Goal: Task Accomplishment & Management: Manage account settings

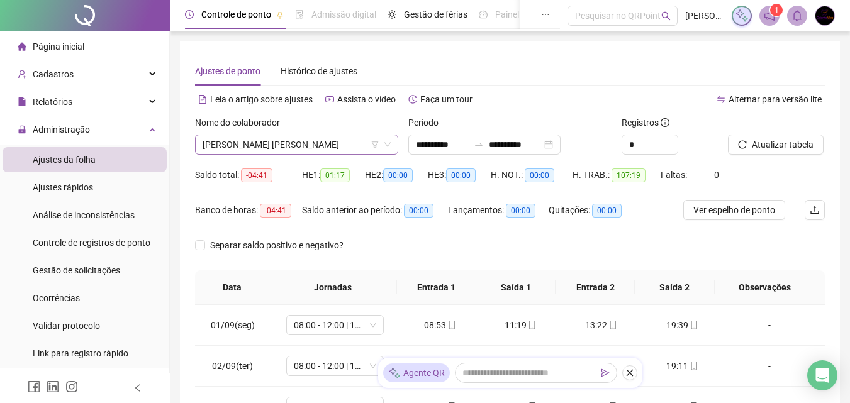
scroll to position [426, 0]
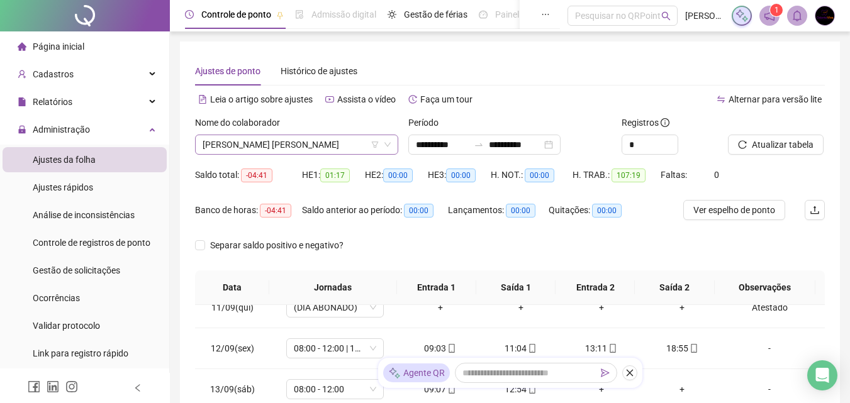
click at [260, 148] on span "[PERSON_NAME] [PERSON_NAME]" at bounding box center [297, 144] width 188 height 19
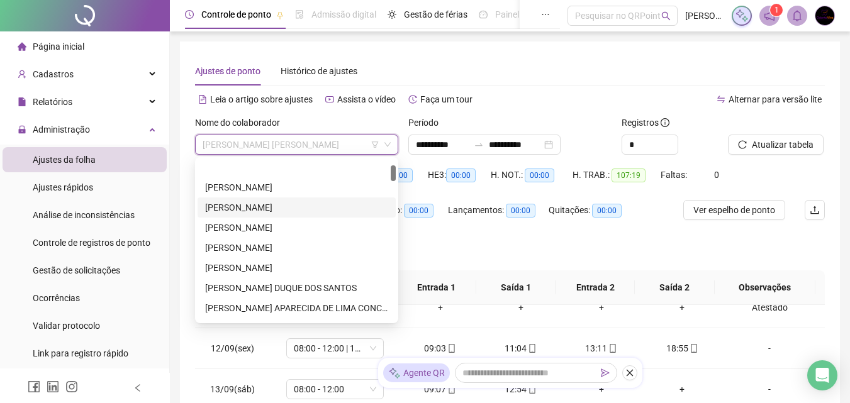
scroll to position [0, 0]
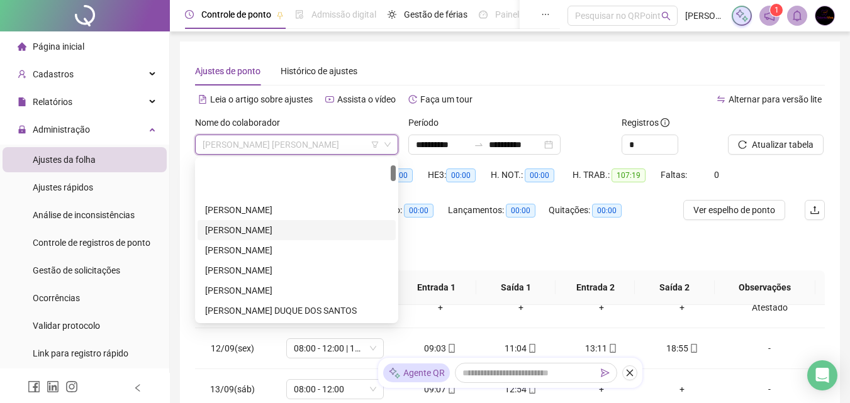
drag, startPoint x: 394, startPoint y: 177, endPoint x: 394, endPoint y: 165, distance: 11.3
click at [394, 165] on div at bounding box center [393, 173] width 5 height 16
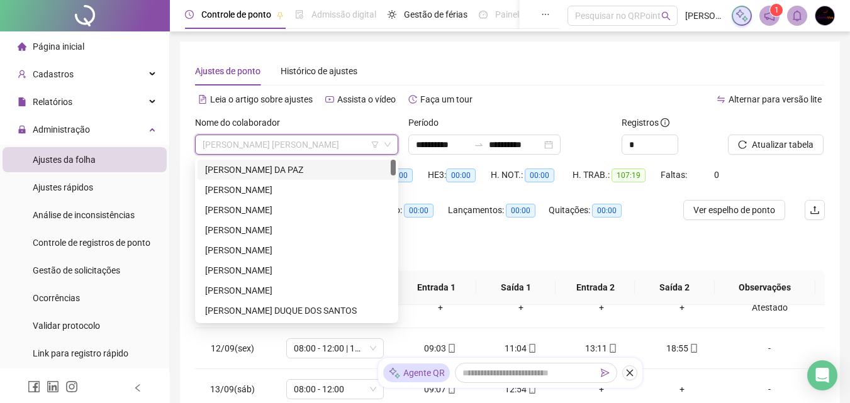
click at [309, 168] on div "[PERSON_NAME] DA PAZ" at bounding box center [296, 170] width 183 height 14
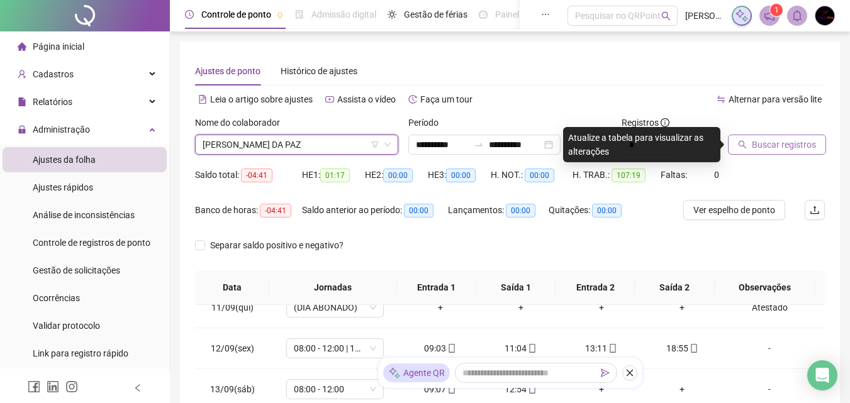
click at [764, 147] on span "Buscar registros" at bounding box center [784, 145] width 64 height 14
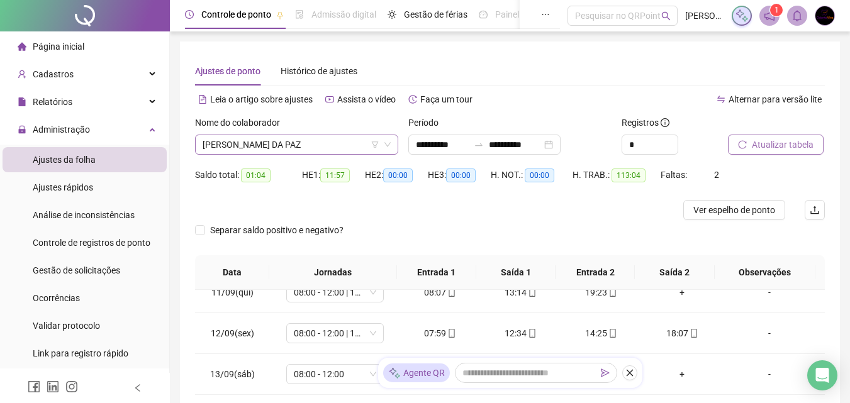
click at [308, 143] on span "[PERSON_NAME] DA PAZ" at bounding box center [297, 144] width 188 height 19
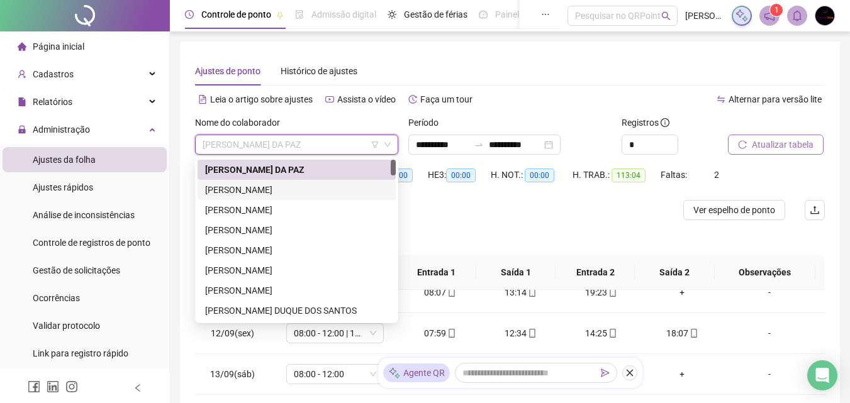
click at [287, 189] on div "[PERSON_NAME]" at bounding box center [296, 190] width 183 height 14
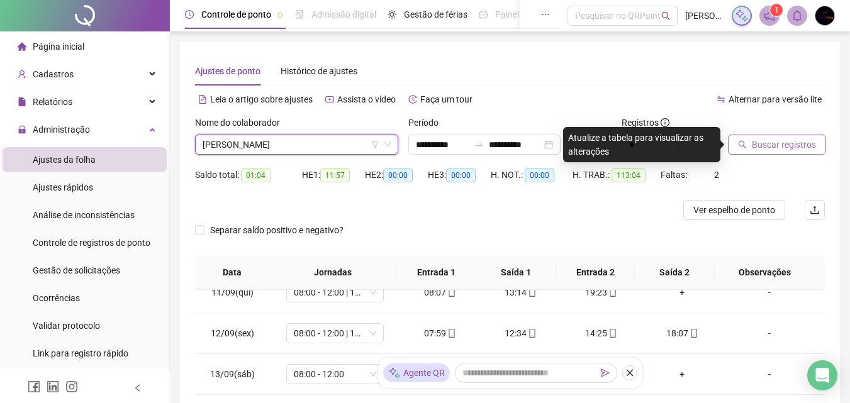
click at [776, 148] on span "Buscar registros" at bounding box center [784, 145] width 64 height 14
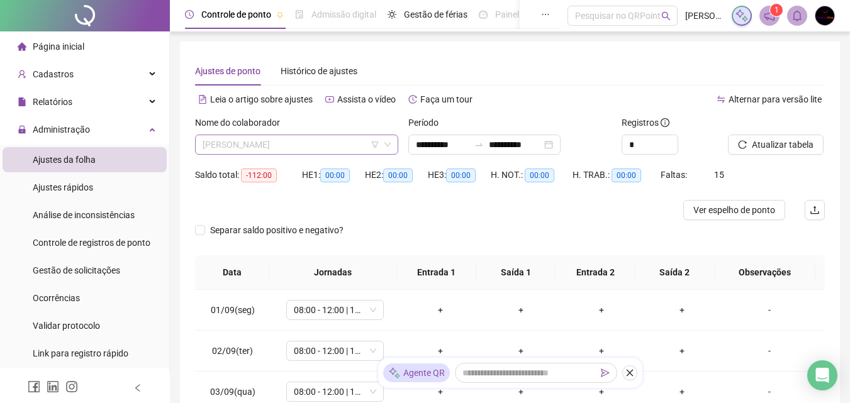
click at [276, 137] on span "[PERSON_NAME]" at bounding box center [297, 144] width 188 height 19
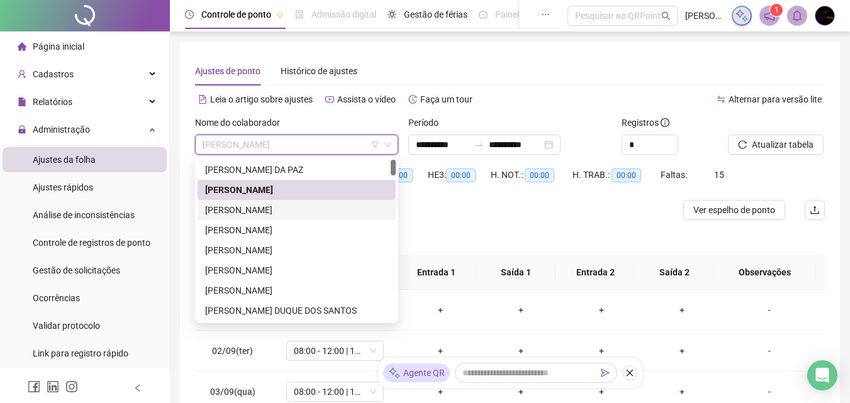
click at [293, 209] on div "[PERSON_NAME]" at bounding box center [296, 210] width 183 height 14
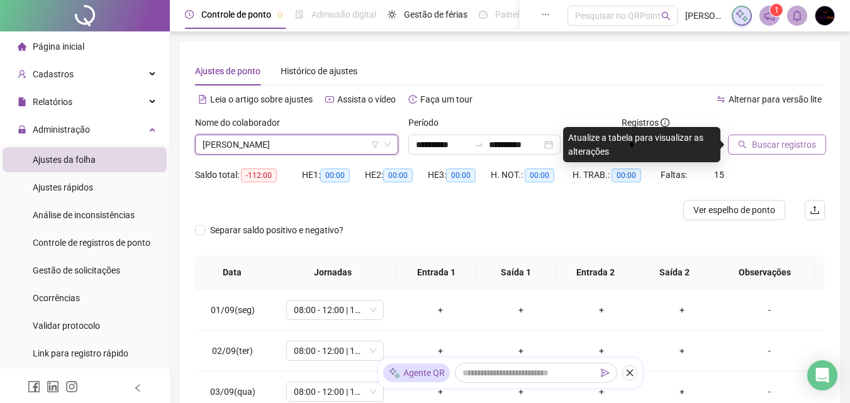
click at [758, 142] on span "Buscar registros" at bounding box center [784, 145] width 64 height 14
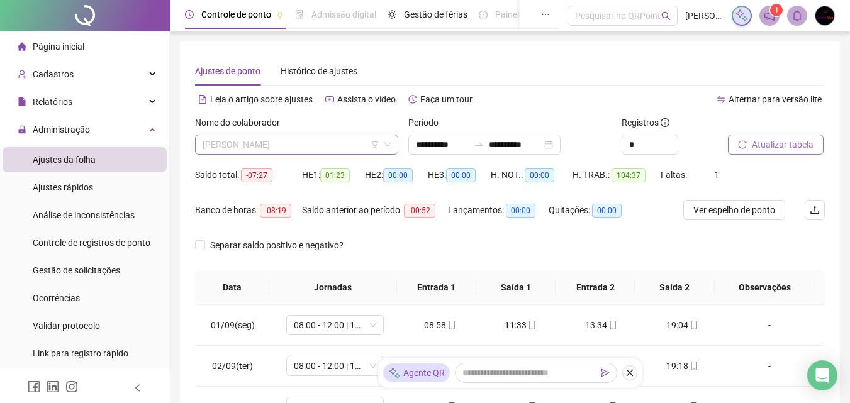
click at [333, 143] on span "[PERSON_NAME]" at bounding box center [297, 144] width 188 height 19
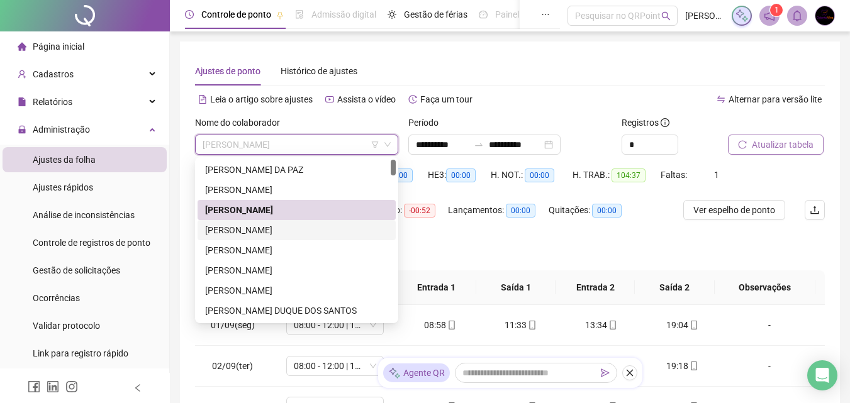
click at [333, 230] on div "[PERSON_NAME]" at bounding box center [296, 230] width 183 height 14
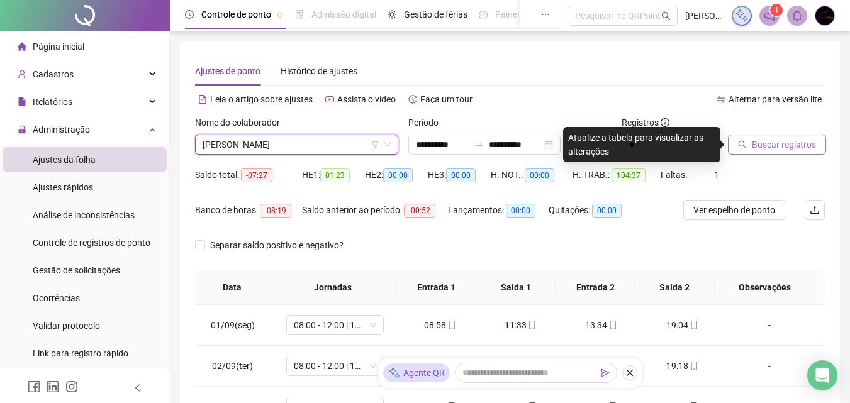
click at [799, 143] on span "Buscar registros" at bounding box center [784, 145] width 64 height 14
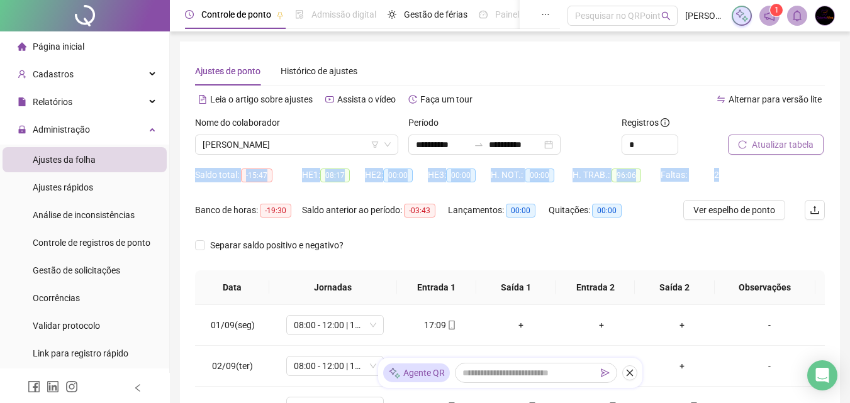
drag, startPoint x: 847, startPoint y: 150, endPoint x: 847, endPoint y: 187, distance: 37.1
click at [847, 187] on div "**********" at bounding box center [510, 336] width 680 height 673
click at [840, 170] on div "**********" at bounding box center [510, 336] width 680 height 673
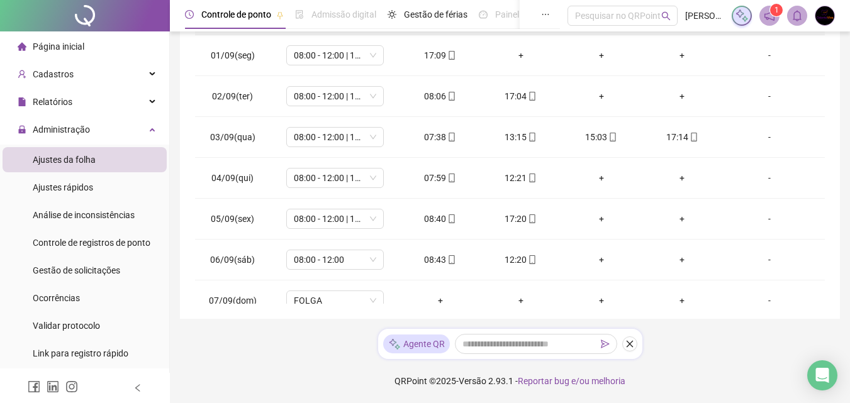
scroll to position [81, 0]
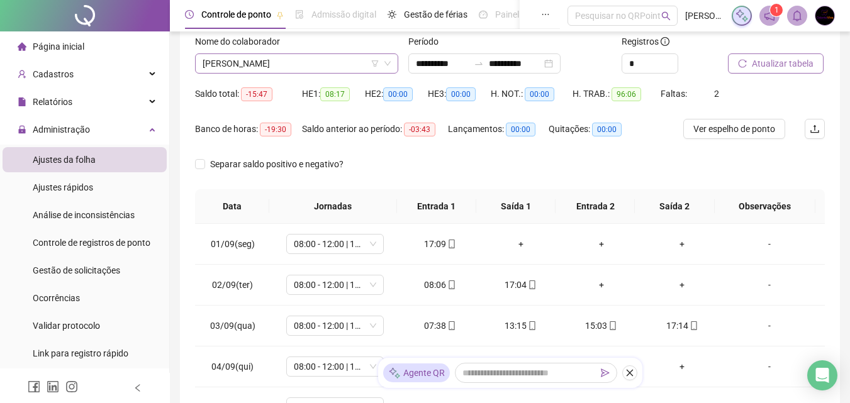
click at [311, 72] on span "[PERSON_NAME]" at bounding box center [297, 63] width 188 height 19
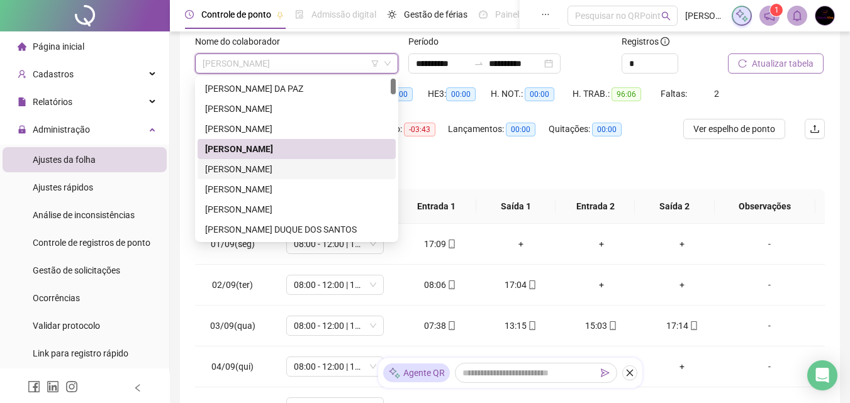
drag, startPoint x: 309, startPoint y: 165, endPoint x: 396, endPoint y: 165, distance: 86.2
click at [309, 165] on div "[PERSON_NAME]" at bounding box center [296, 169] width 183 height 14
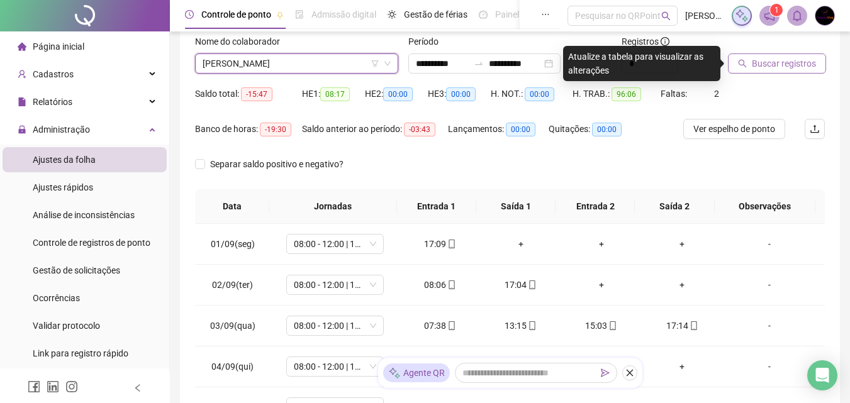
click at [781, 67] on span "Buscar registros" at bounding box center [784, 64] width 64 height 14
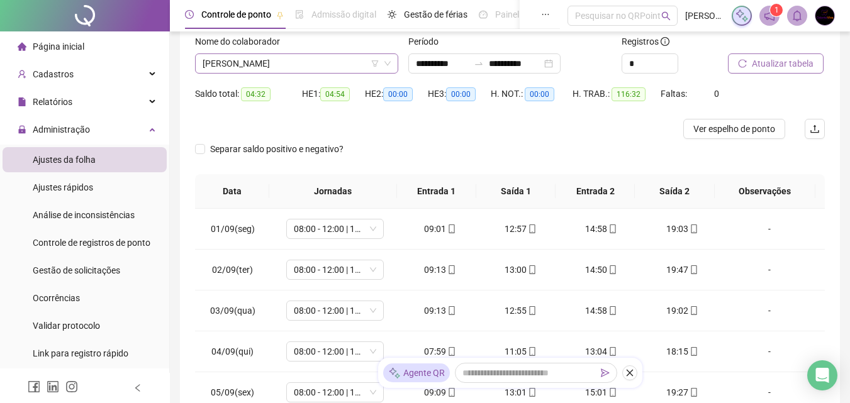
click at [308, 65] on span "[PERSON_NAME]" at bounding box center [297, 63] width 188 height 19
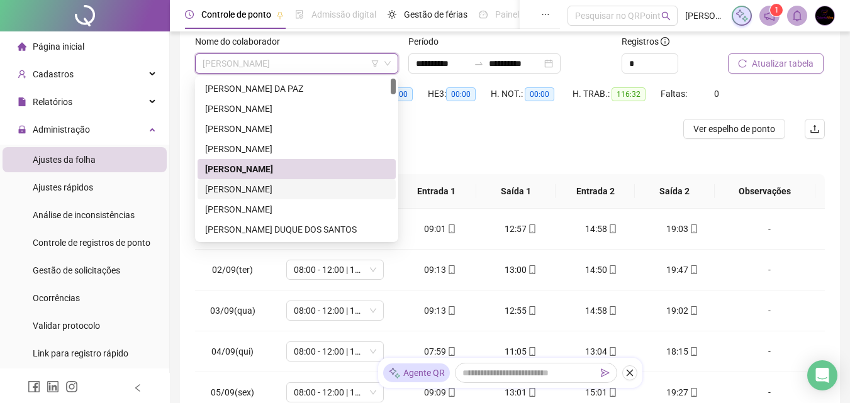
click at [255, 192] on div "[PERSON_NAME]" at bounding box center [296, 189] width 183 height 14
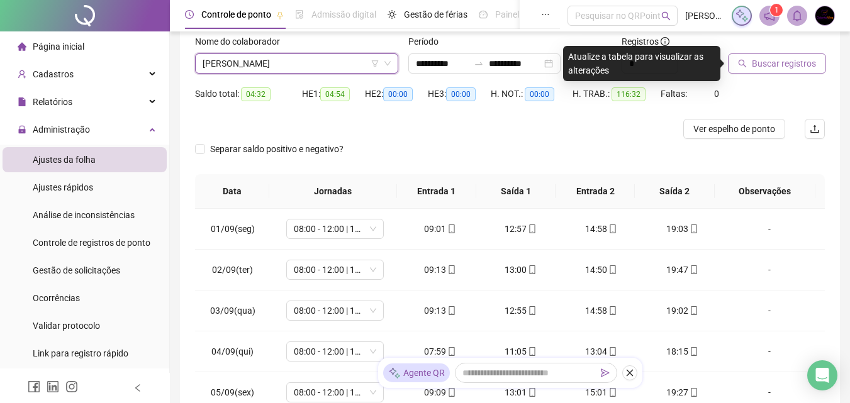
click at [809, 68] on span "Buscar registros" at bounding box center [784, 64] width 64 height 14
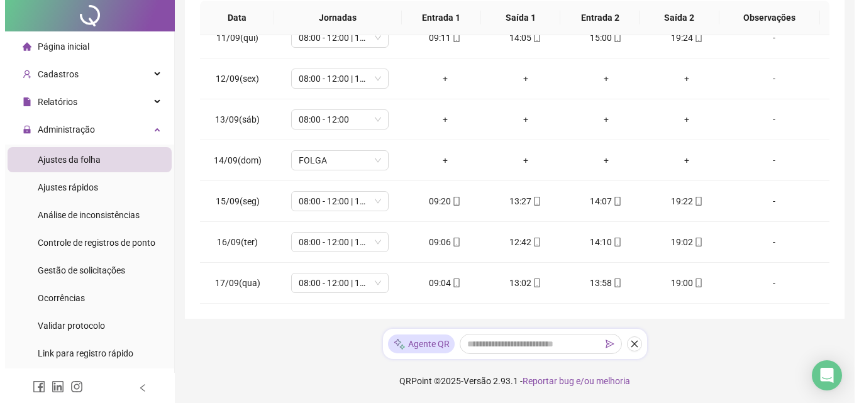
scroll to position [0, 0]
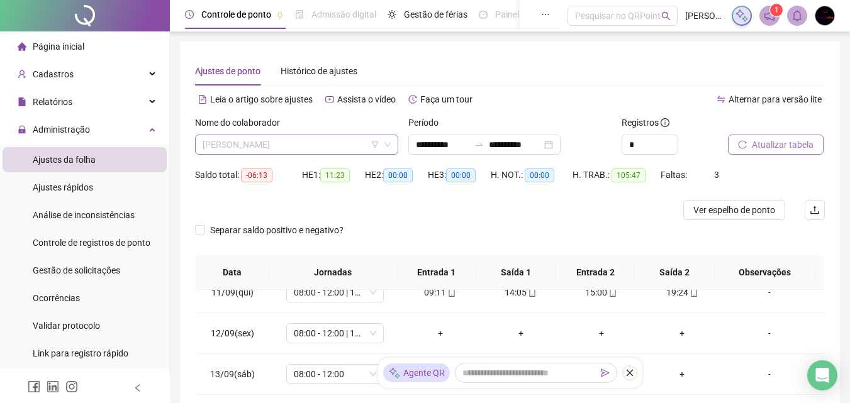
click at [311, 147] on span "[PERSON_NAME]" at bounding box center [297, 144] width 188 height 19
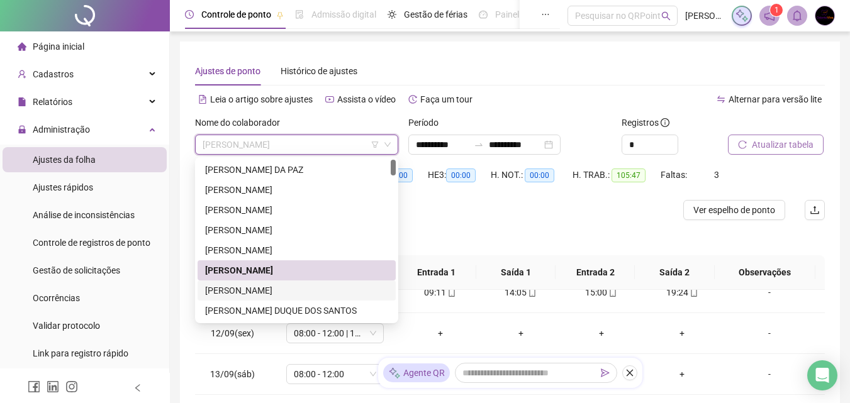
click at [313, 293] on div "[PERSON_NAME]" at bounding box center [296, 291] width 183 height 14
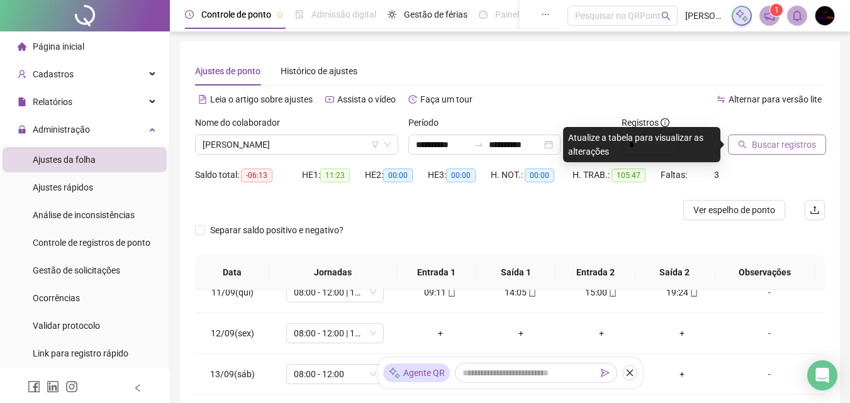
click at [776, 148] on span "Buscar registros" at bounding box center [784, 145] width 64 height 14
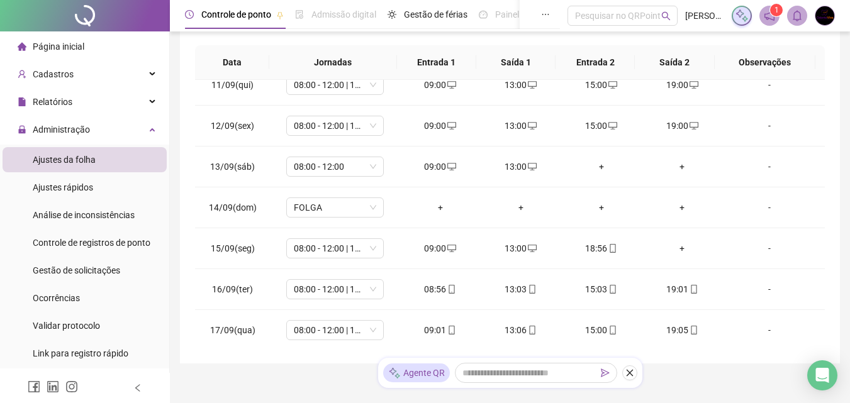
scroll to position [263, 0]
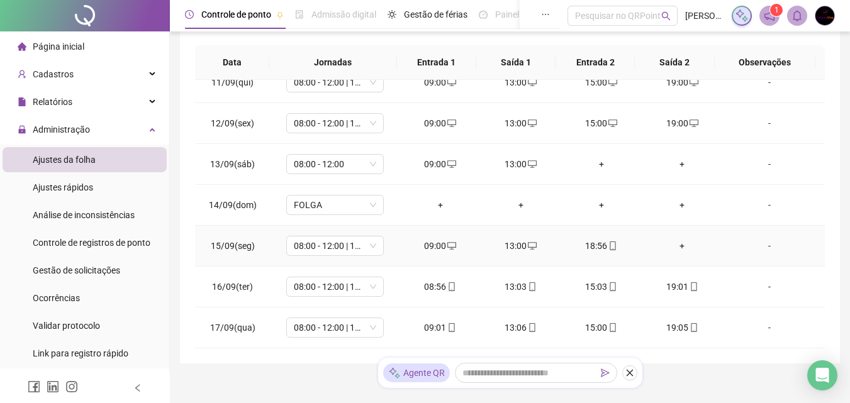
click at [679, 243] on div "+" at bounding box center [682, 246] width 60 height 14
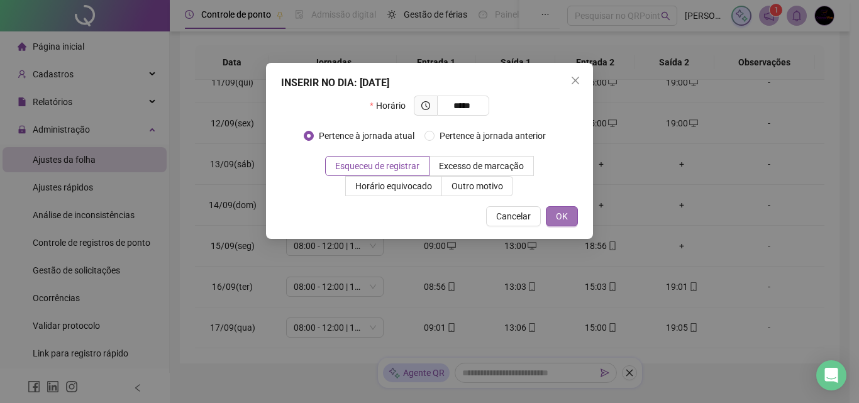
type input "*****"
click at [559, 214] on span "OK" at bounding box center [562, 216] width 12 height 14
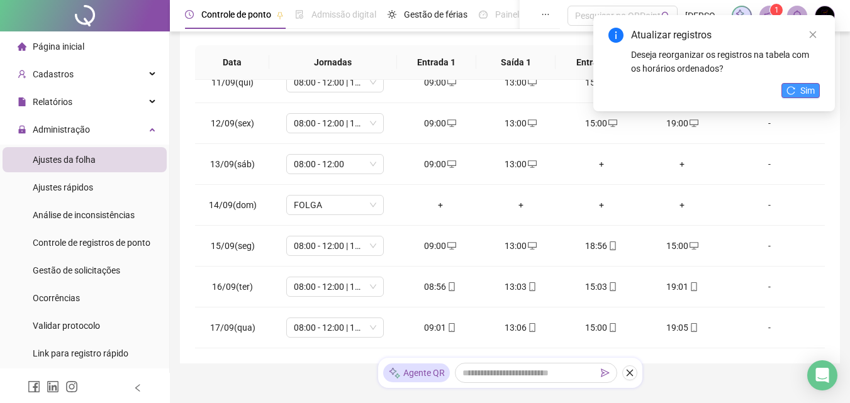
click at [801, 91] on span "Sim" at bounding box center [807, 91] width 14 height 14
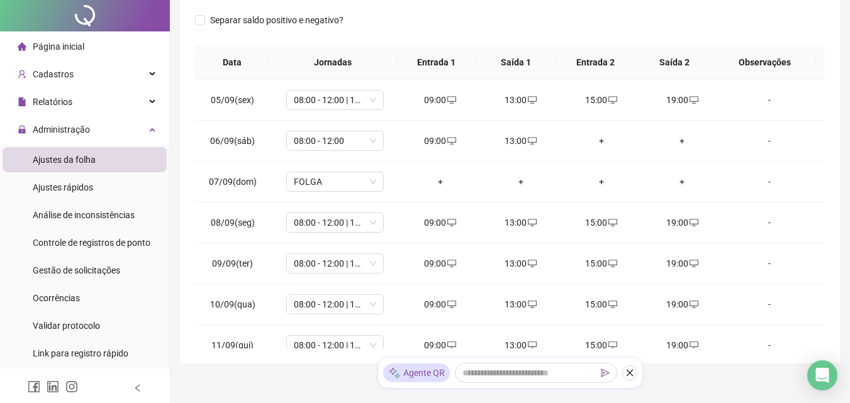
scroll to position [0, 0]
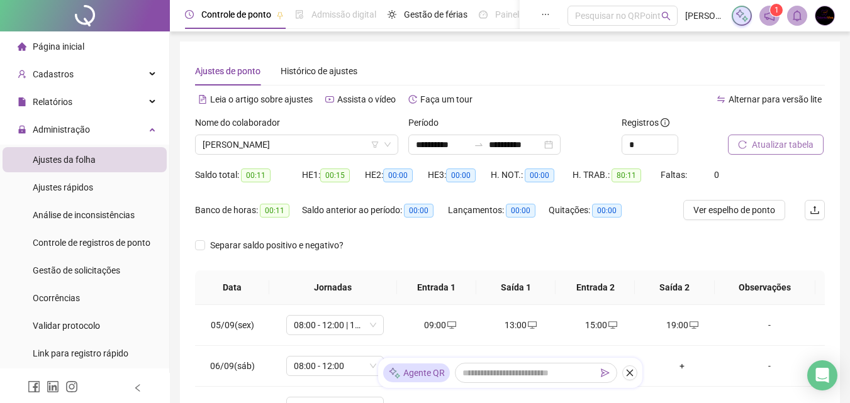
click at [796, 141] on span "Atualizar tabela" at bounding box center [783, 145] width 62 height 14
click at [340, 143] on span "[PERSON_NAME]" at bounding box center [297, 144] width 188 height 19
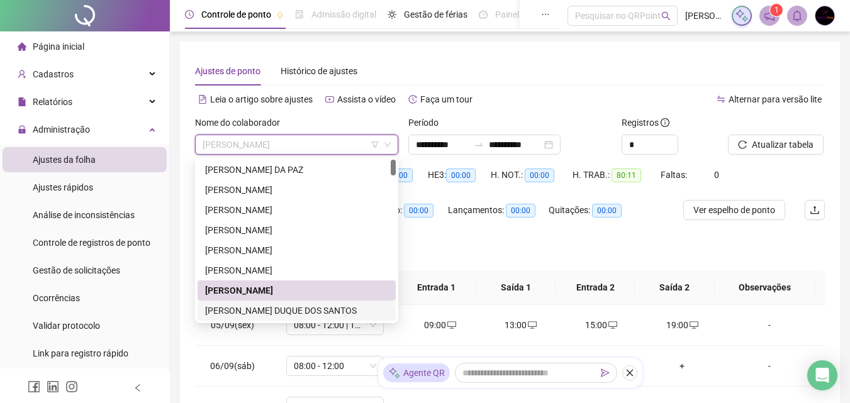
click at [328, 313] on div "[PERSON_NAME] DUQUE DOS SANTOS" at bounding box center [296, 311] width 183 height 14
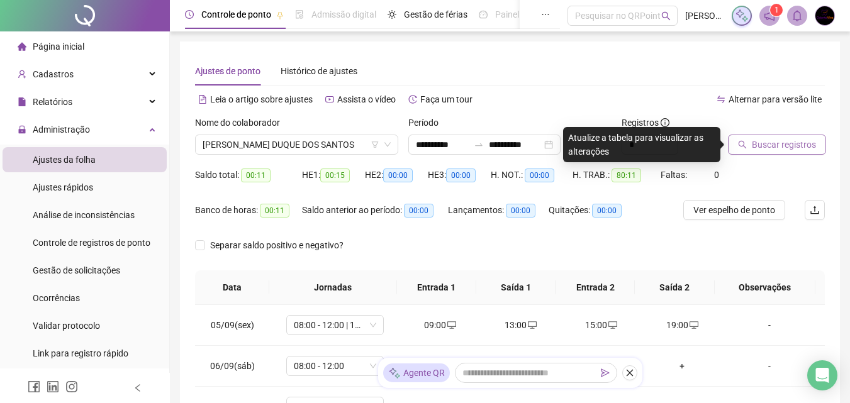
click at [777, 145] on span "Buscar registros" at bounding box center [784, 145] width 64 height 14
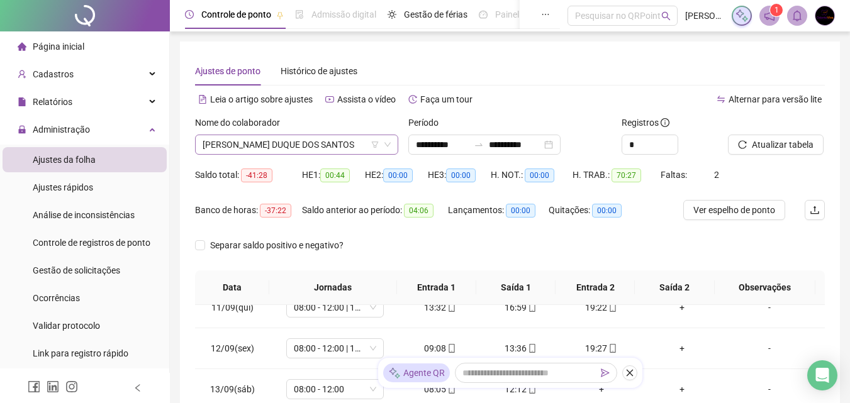
click at [367, 147] on span "[PERSON_NAME] DUQUE DOS SANTOS" at bounding box center [297, 144] width 188 height 19
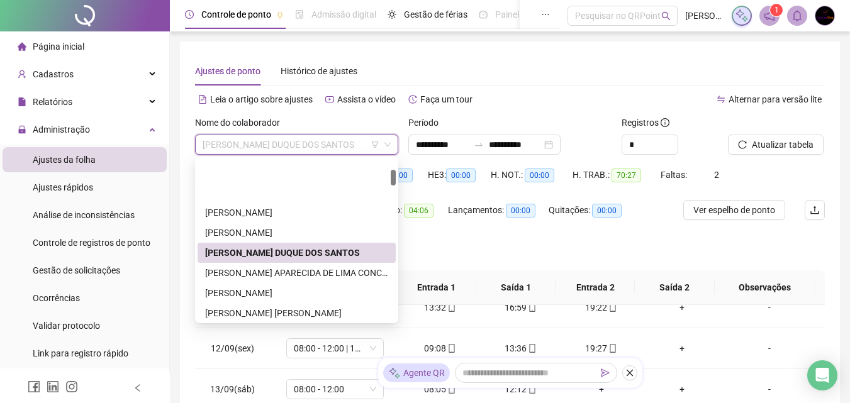
scroll to position [102, 0]
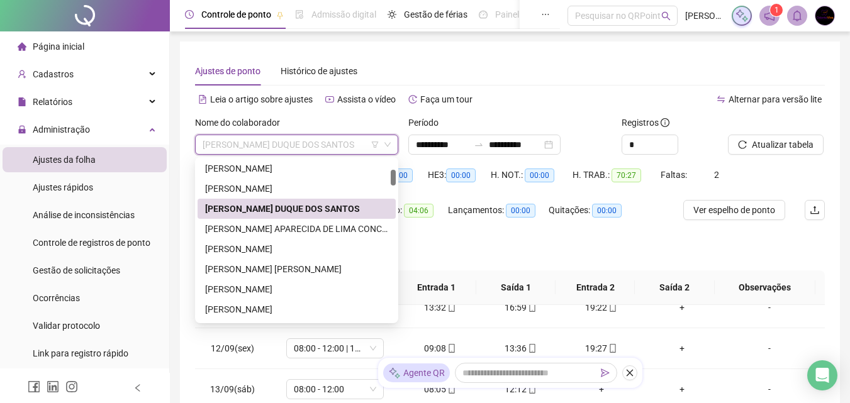
drag, startPoint x: 395, startPoint y: 170, endPoint x: 398, endPoint y: 180, distance: 10.4
click at [398, 180] on div "295885 289880 290389 [PERSON_NAME] [PERSON_NAME] DOS SANTOS [PERSON_NAME] CONCE…" at bounding box center [296, 240] width 203 height 166
click at [308, 231] on div "[PERSON_NAME] APARECIDA DE LIMA CONCEICAO" at bounding box center [296, 229] width 183 height 14
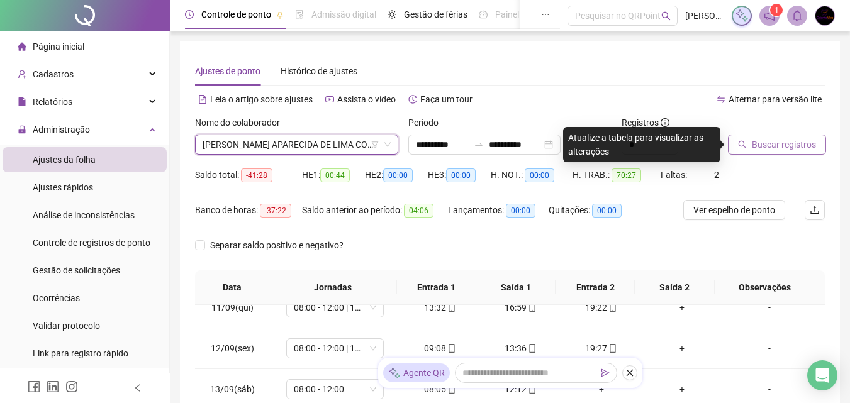
click at [758, 148] on span "Buscar registros" at bounding box center [784, 145] width 64 height 14
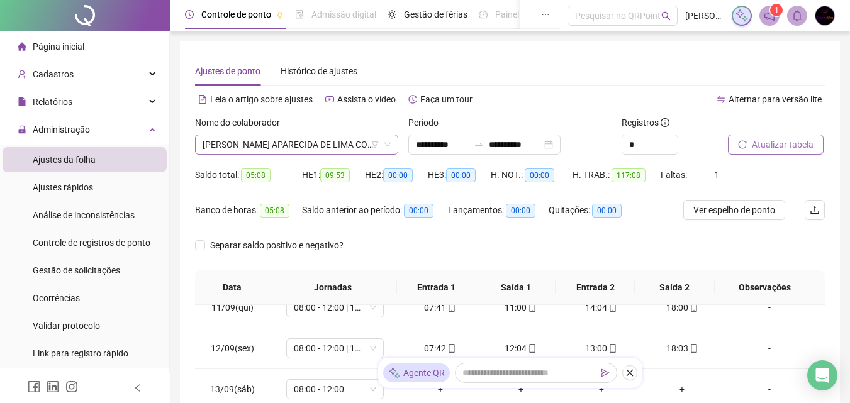
click at [350, 145] on span "[PERSON_NAME] APARECIDA DE LIMA CONCEICAO" at bounding box center [297, 144] width 188 height 19
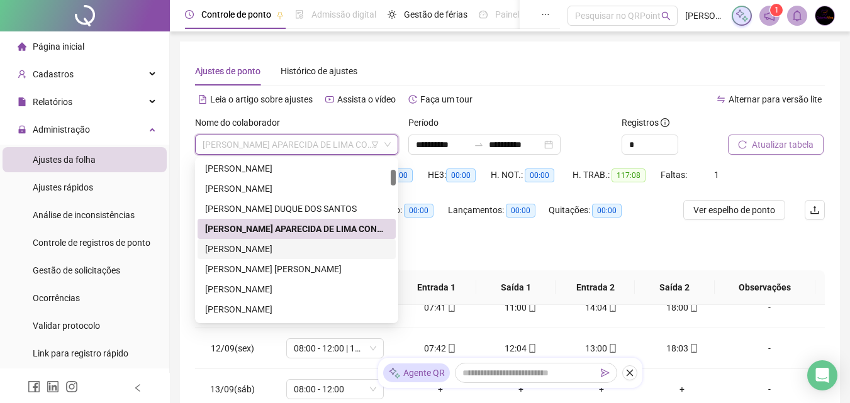
click at [356, 248] on div "[PERSON_NAME]" at bounding box center [296, 249] width 183 height 14
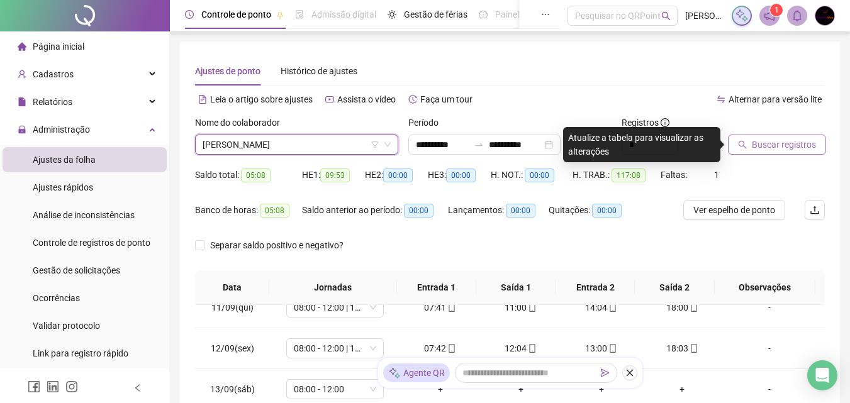
click at [799, 145] on span "Buscar registros" at bounding box center [784, 145] width 64 height 14
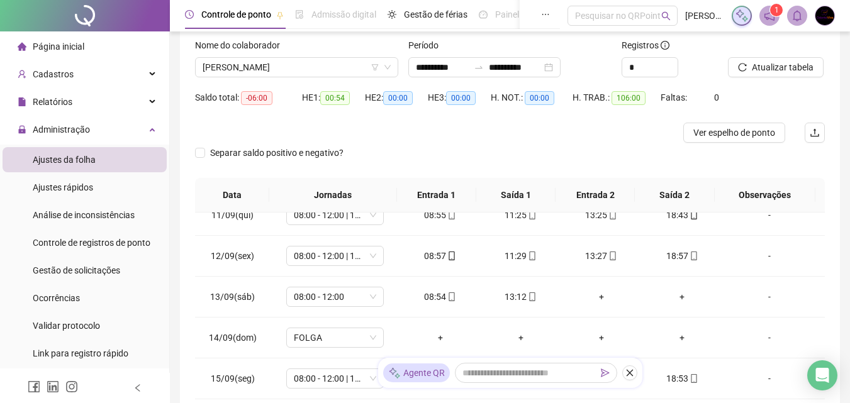
scroll to position [0, 0]
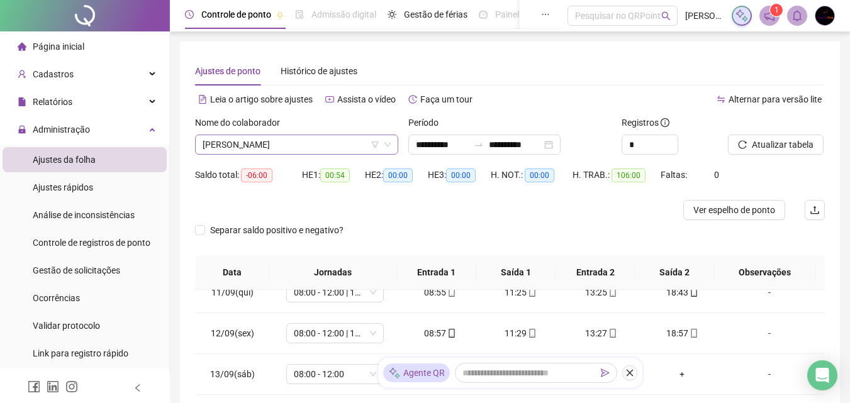
click at [353, 143] on span "[PERSON_NAME]" at bounding box center [297, 144] width 188 height 19
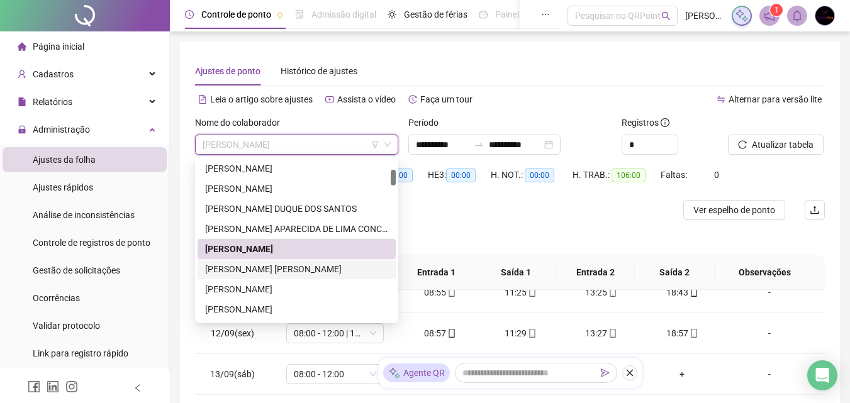
click at [326, 269] on div "[PERSON_NAME] [PERSON_NAME]" at bounding box center [296, 269] width 183 height 14
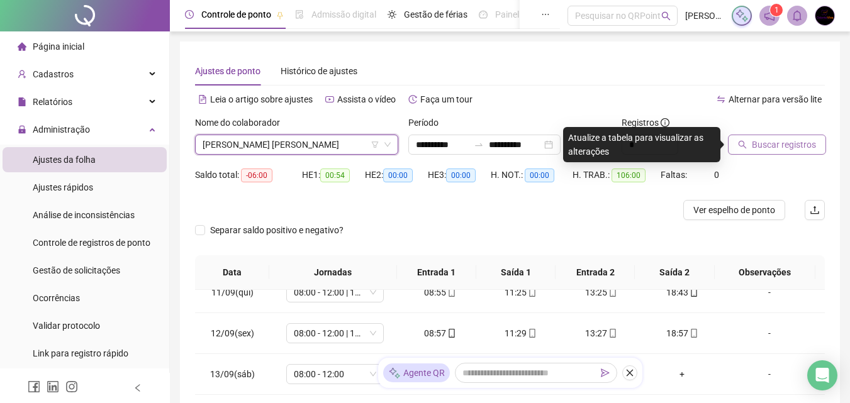
click at [777, 143] on span "Buscar registros" at bounding box center [784, 145] width 64 height 14
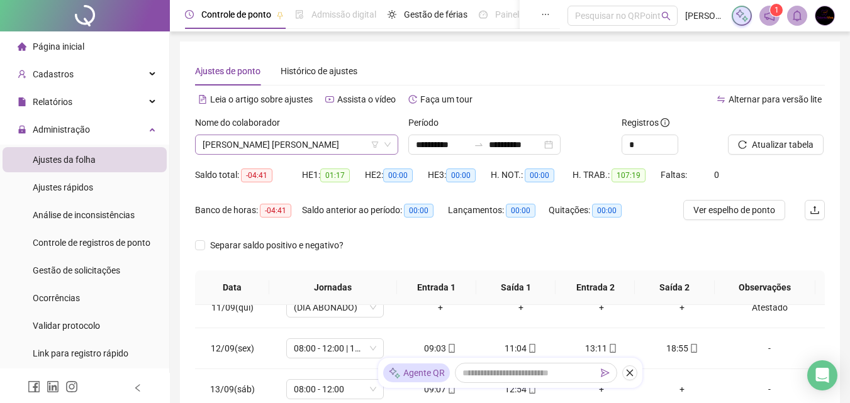
click at [285, 140] on span "[PERSON_NAME] [PERSON_NAME]" at bounding box center [297, 144] width 188 height 19
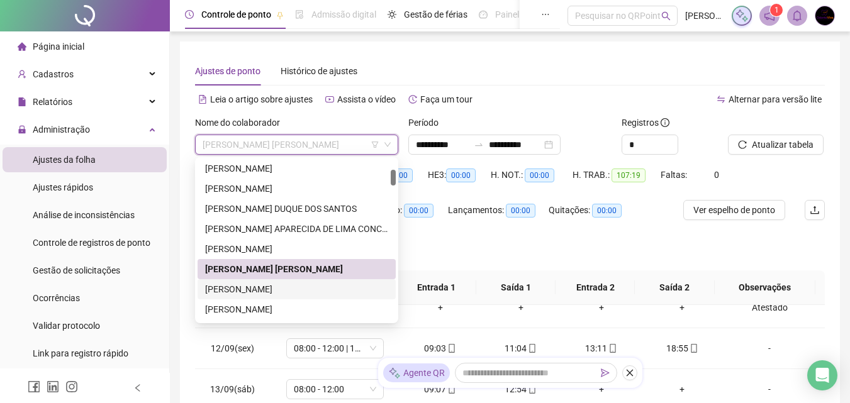
click at [320, 286] on div "[PERSON_NAME]" at bounding box center [296, 289] width 183 height 14
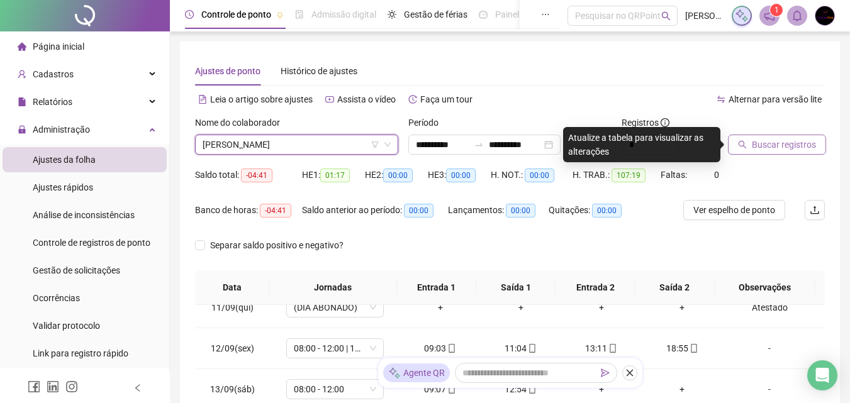
click at [779, 148] on span "Buscar registros" at bounding box center [784, 145] width 64 height 14
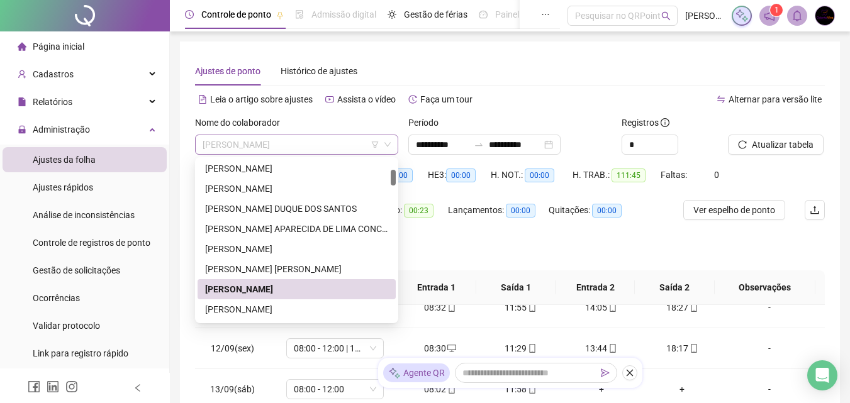
click at [311, 150] on span "[PERSON_NAME]" at bounding box center [297, 144] width 188 height 19
click at [357, 312] on div "[PERSON_NAME]" at bounding box center [296, 310] width 183 height 14
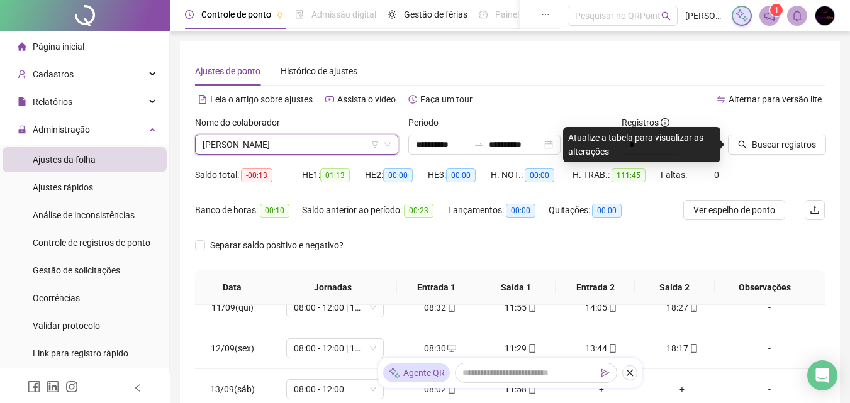
click at [809, 157] on div "Buscar registros" at bounding box center [776, 140] width 107 height 49
click at [810, 150] on span "Buscar registros" at bounding box center [784, 145] width 64 height 14
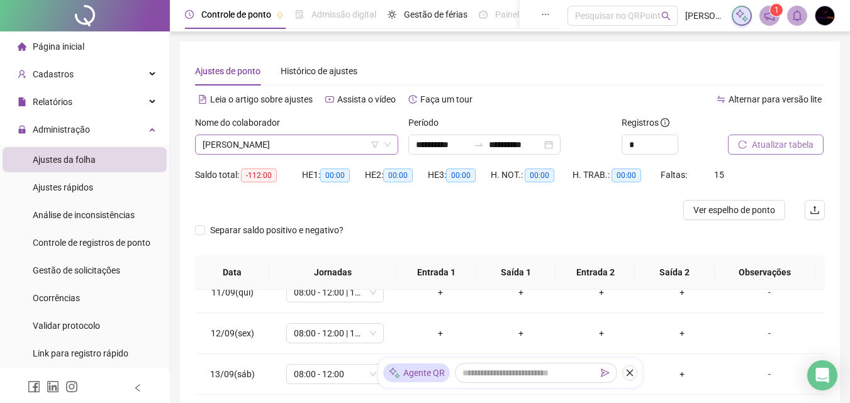
click at [361, 146] on span "[PERSON_NAME]" at bounding box center [297, 144] width 188 height 19
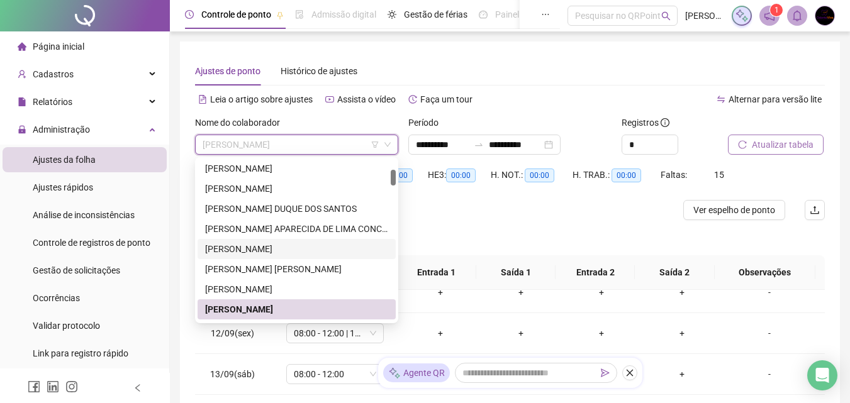
scroll to position [165, 0]
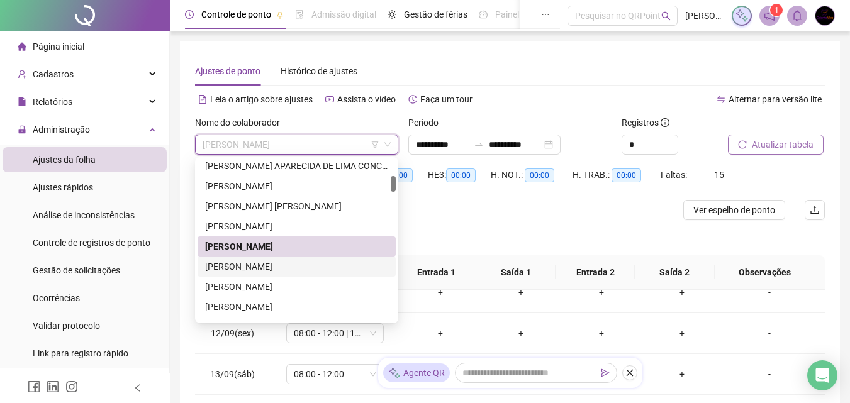
click at [342, 267] on div "[PERSON_NAME]" at bounding box center [296, 267] width 183 height 14
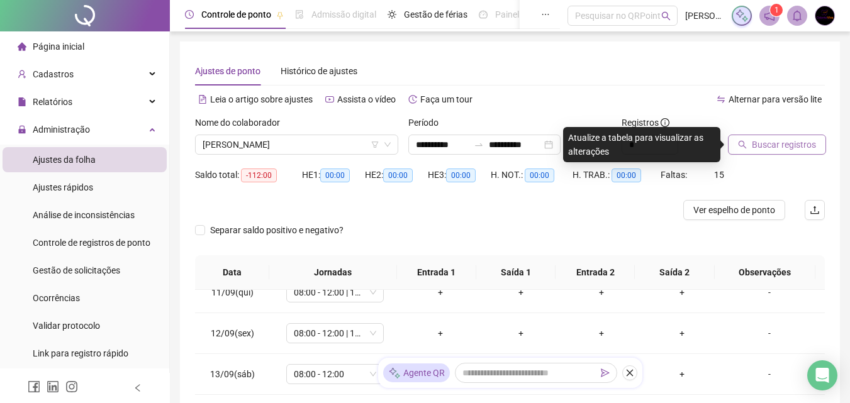
click at [779, 145] on span "Buscar registros" at bounding box center [784, 145] width 64 height 14
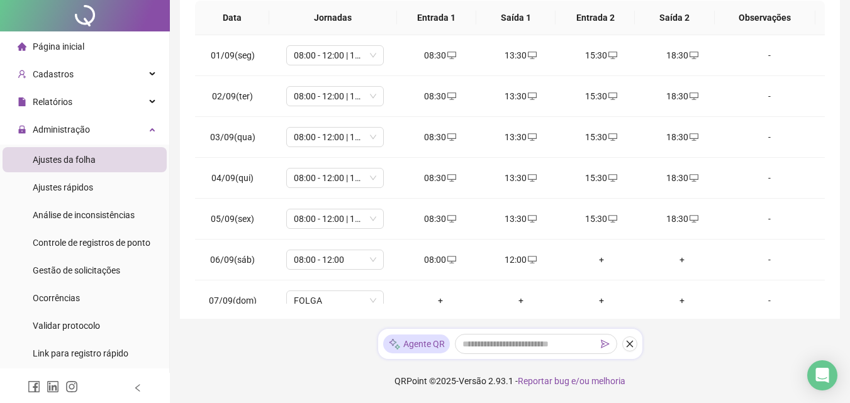
scroll to position [0, 0]
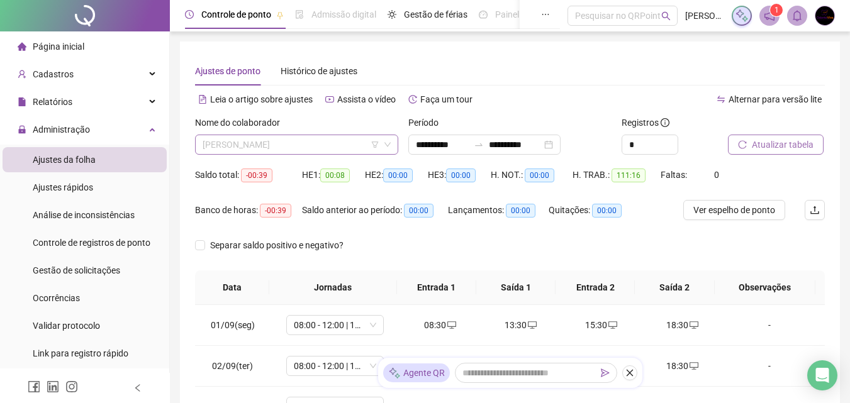
click at [296, 145] on span "[PERSON_NAME]" at bounding box center [297, 144] width 188 height 19
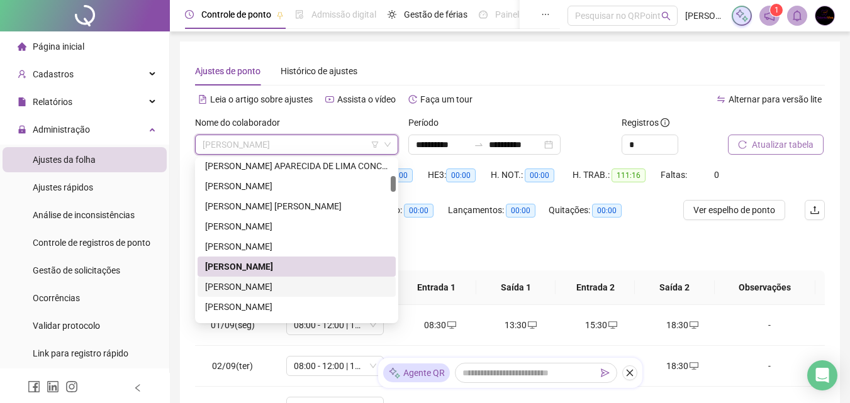
click at [317, 286] on div "[PERSON_NAME]" at bounding box center [296, 287] width 183 height 14
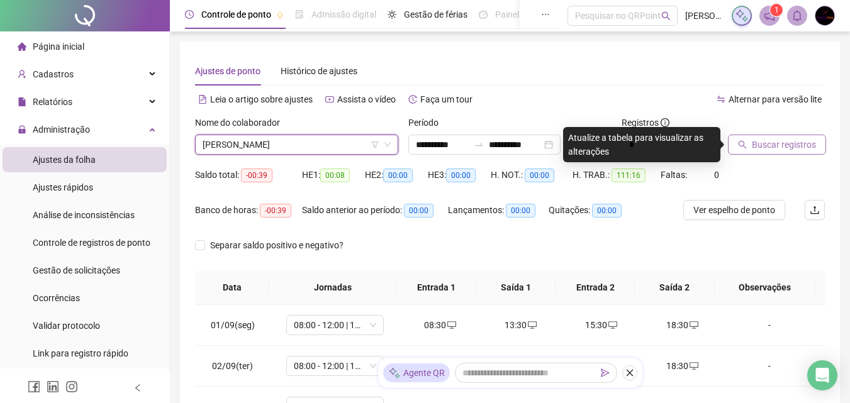
click at [796, 145] on span "Buscar registros" at bounding box center [784, 145] width 64 height 14
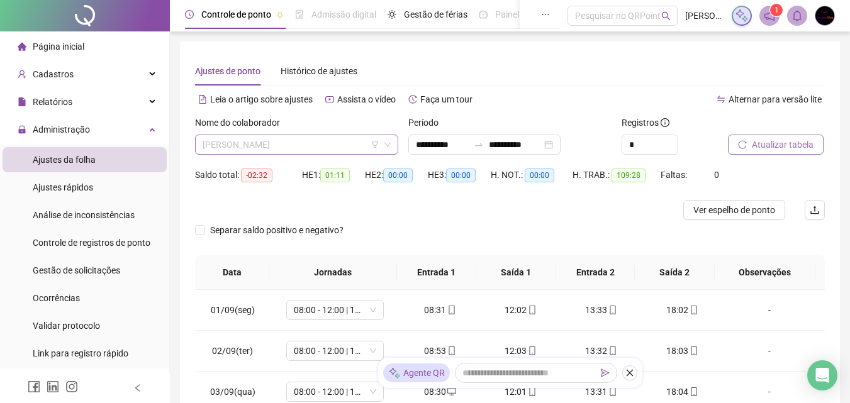
click at [315, 138] on span "[PERSON_NAME]" at bounding box center [297, 144] width 188 height 19
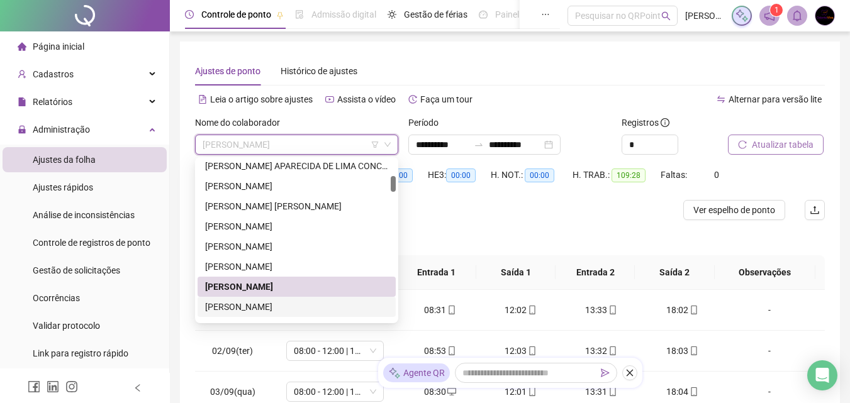
click at [291, 309] on div "[PERSON_NAME]" at bounding box center [296, 307] width 183 height 14
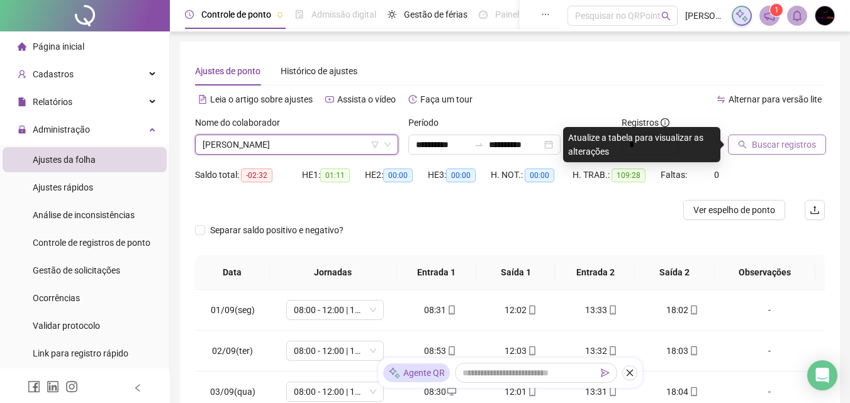
click at [760, 145] on span "Buscar registros" at bounding box center [784, 145] width 64 height 14
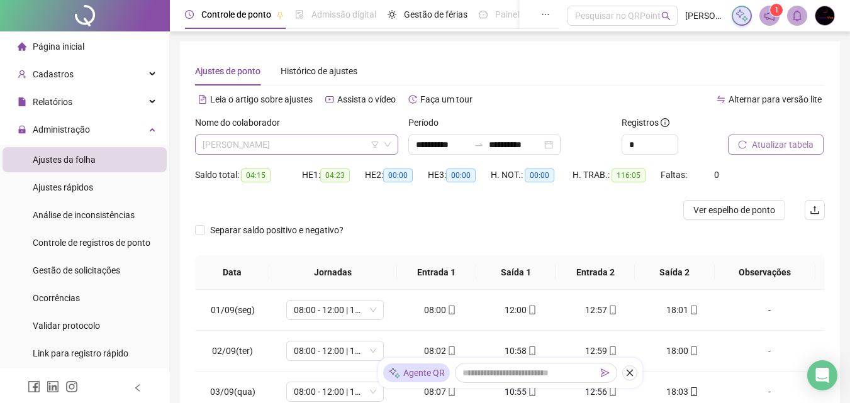
click at [358, 141] on span "[PERSON_NAME]" at bounding box center [297, 144] width 188 height 19
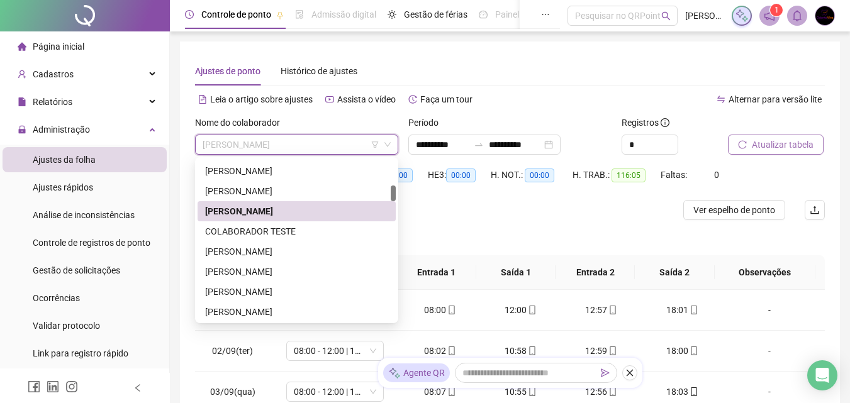
scroll to position [292, 0]
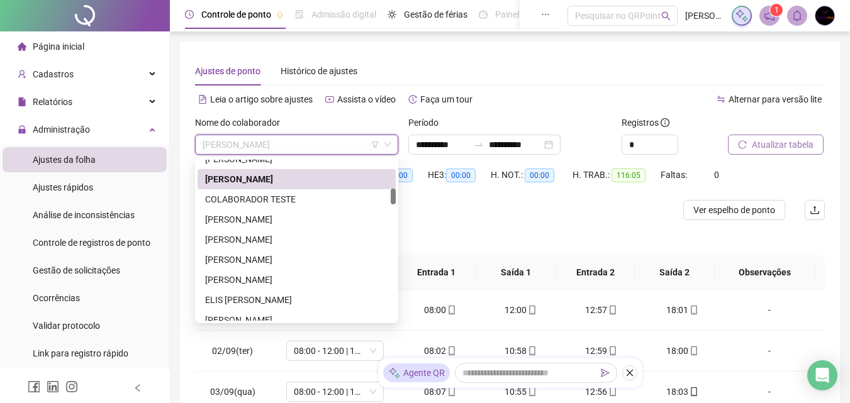
drag, startPoint x: 393, startPoint y: 185, endPoint x: 396, endPoint y: 198, distance: 13.0
click at [396, 198] on div "287987 294966 294967 [PERSON_NAME] COLABORADOR TESTE [PERSON_NAME] [PERSON_NAME…" at bounding box center [296, 240] width 203 height 166
drag, startPoint x: 304, startPoint y: 216, endPoint x: 313, endPoint y: 216, distance: 8.8
click at [304, 216] on div "[PERSON_NAME]" at bounding box center [296, 220] width 183 height 14
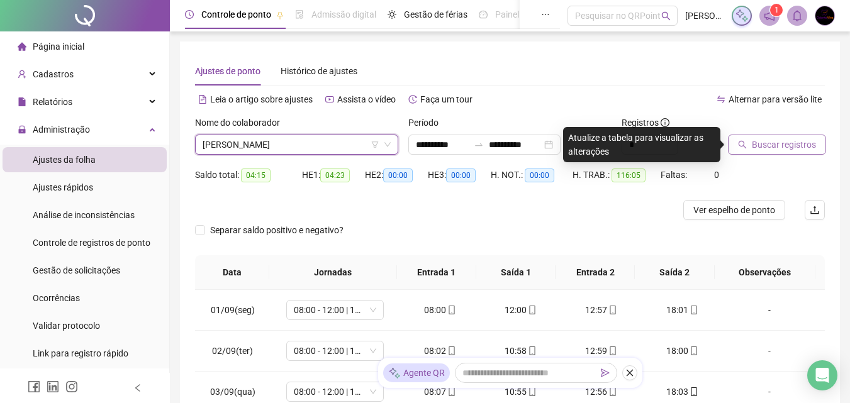
click at [788, 151] on span "Buscar registros" at bounding box center [784, 145] width 64 height 14
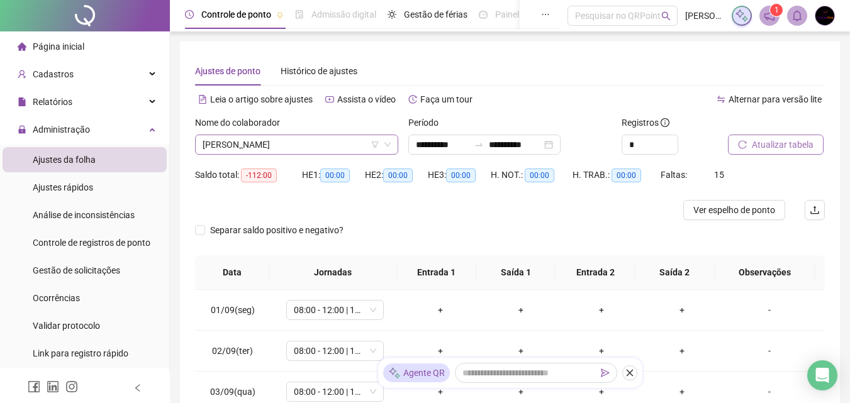
click at [302, 139] on span "[PERSON_NAME]" at bounding box center [297, 144] width 188 height 19
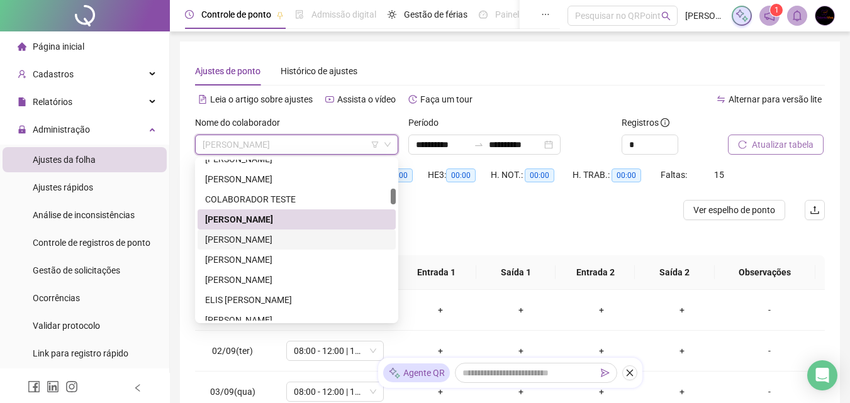
click at [296, 241] on div "[PERSON_NAME]" at bounding box center [296, 240] width 183 height 14
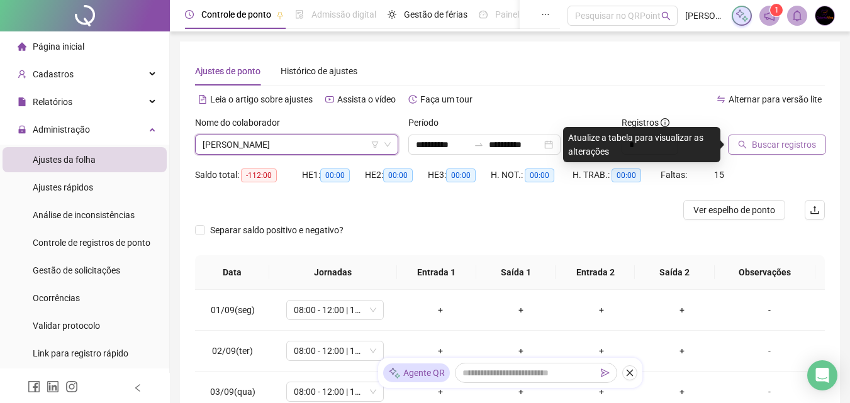
click at [803, 150] on span "Buscar registros" at bounding box center [784, 145] width 64 height 14
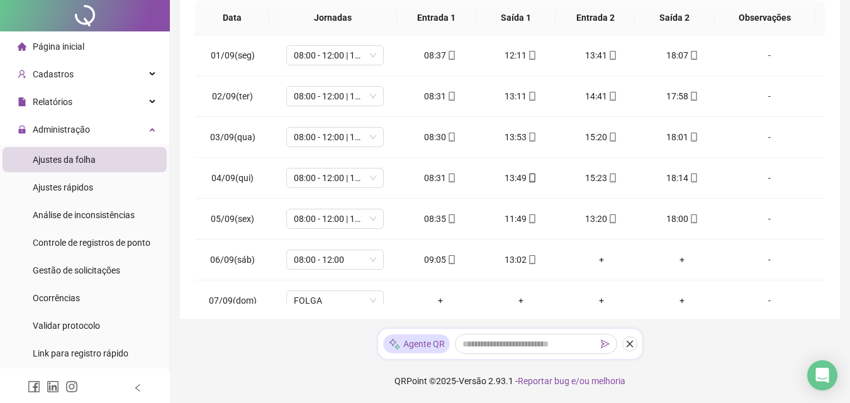
scroll to position [0, 0]
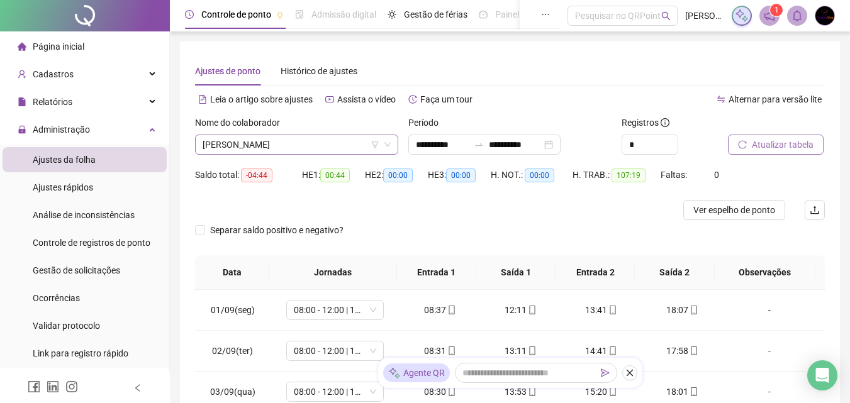
click at [361, 141] on span "[PERSON_NAME]" at bounding box center [297, 144] width 188 height 19
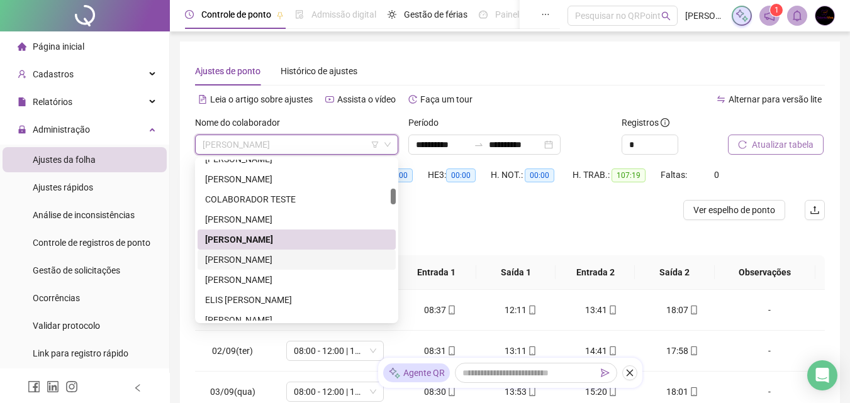
click at [330, 262] on div "[PERSON_NAME]" at bounding box center [296, 260] width 183 height 14
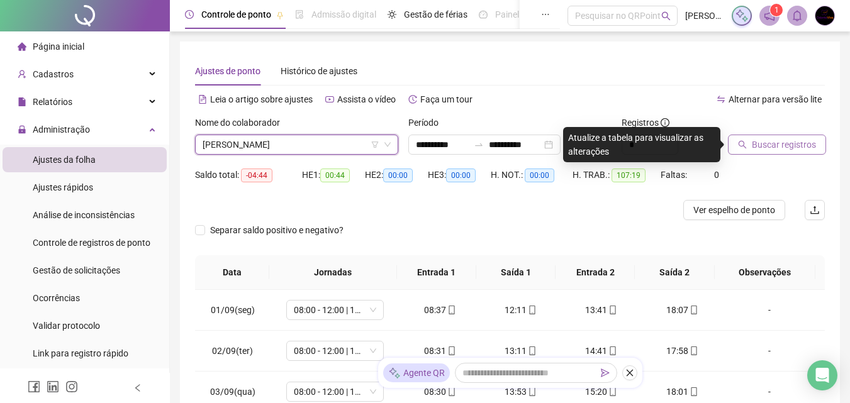
click at [793, 143] on span "Buscar registros" at bounding box center [784, 145] width 64 height 14
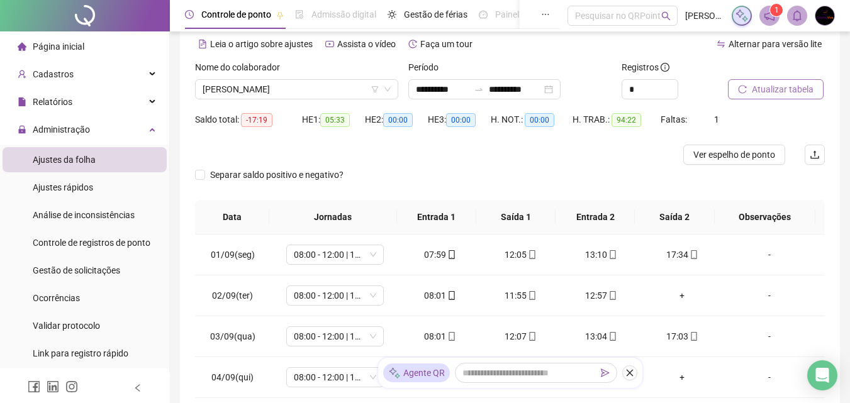
scroll to position [48, 0]
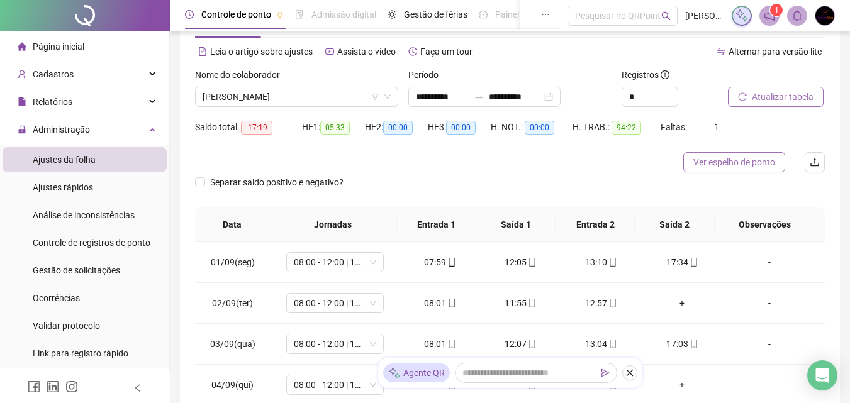
click at [750, 161] on span "Ver espelho de ponto" at bounding box center [734, 162] width 82 height 14
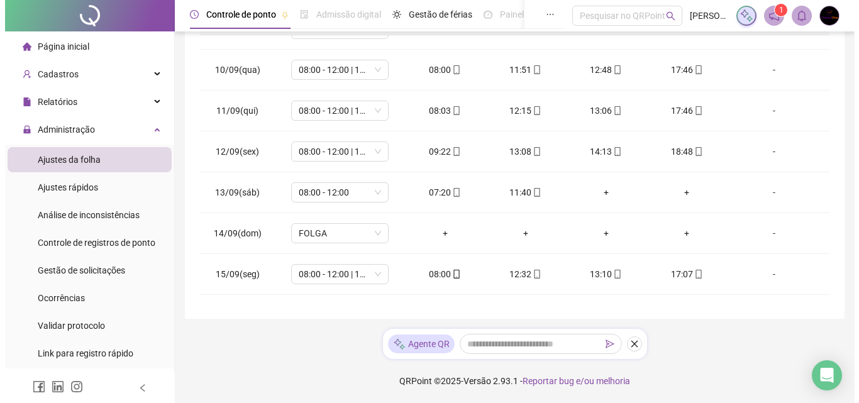
scroll to position [360, 0]
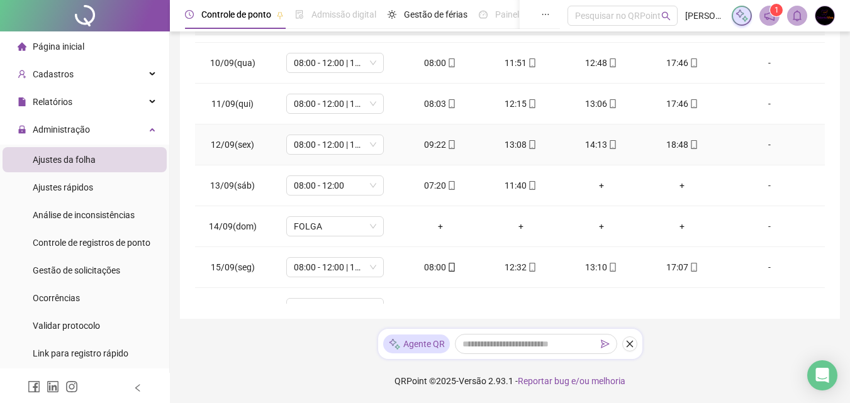
click at [762, 145] on div "-" at bounding box center [769, 145] width 74 height 14
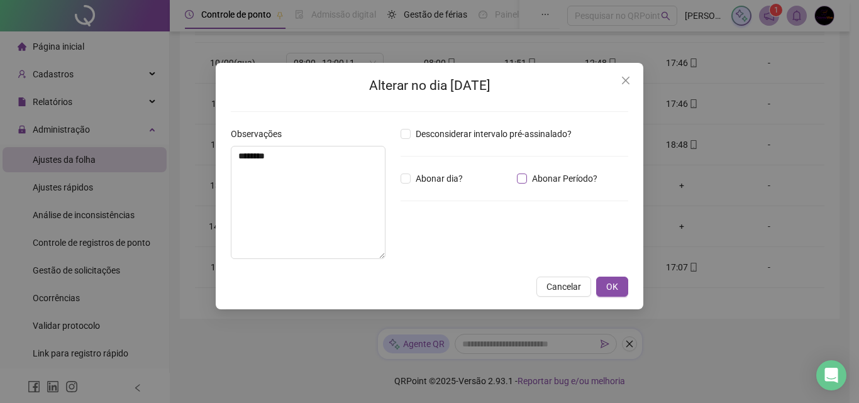
click at [530, 177] on span "Abonar Período?" at bounding box center [564, 179] width 75 height 14
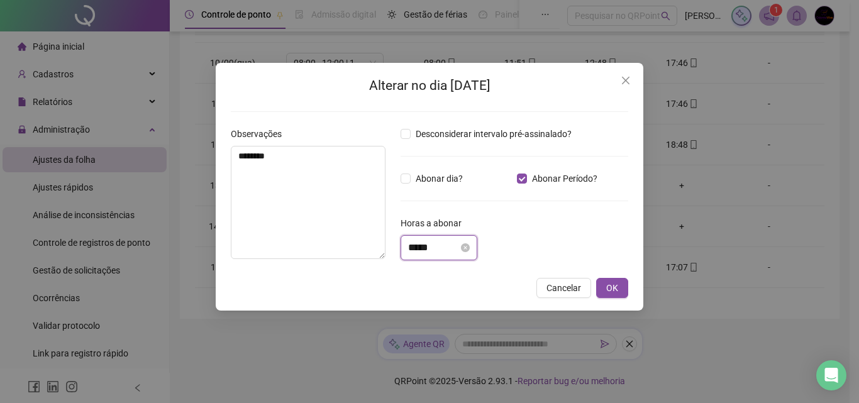
click at [438, 249] on input "*****" at bounding box center [433, 247] width 50 height 15
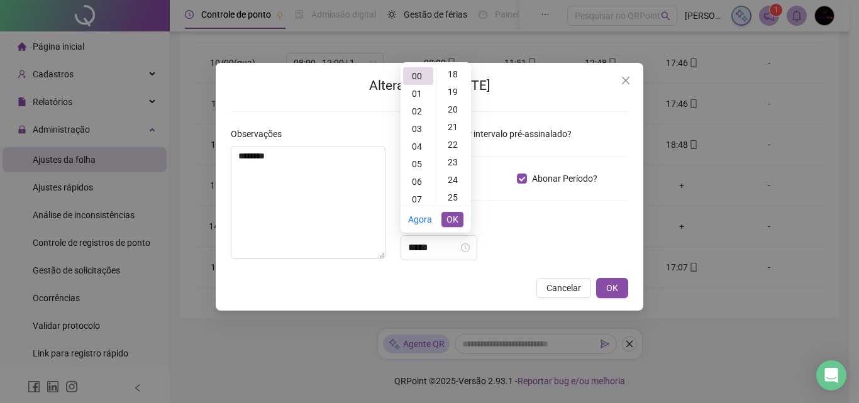
scroll to position [336, 0]
click at [455, 109] on div "21" at bounding box center [454, 110] width 30 height 18
type input "*****"
click at [294, 189] on textarea "********" at bounding box center [308, 202] width 155 height 113
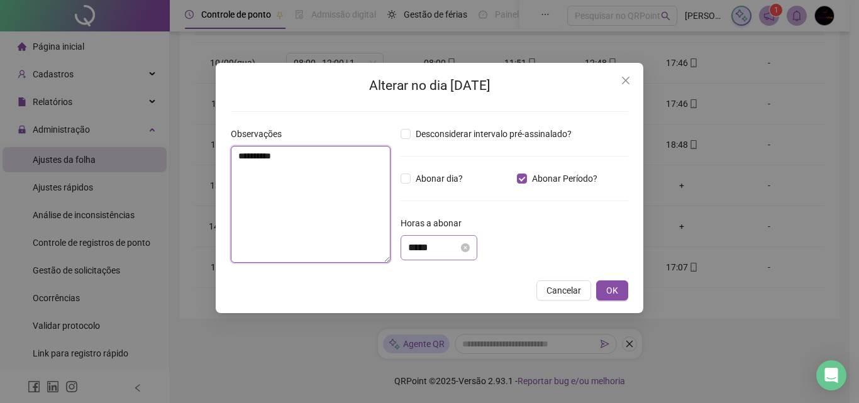
type textarea "**********"
drag, startPoint x: 424, startPoint y: 248, endPoint x: 441, endPoint y: 247, distance: 17.0
click at [441, 247] on input "*****" at bounding box center [433, 247] width 50 height 15
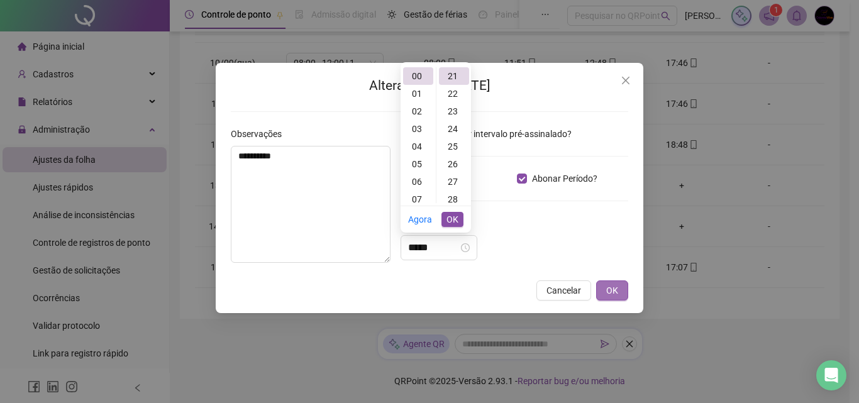
click at [616, 290] on span "OK" at bounding box center [612, 291] width 12 height 14
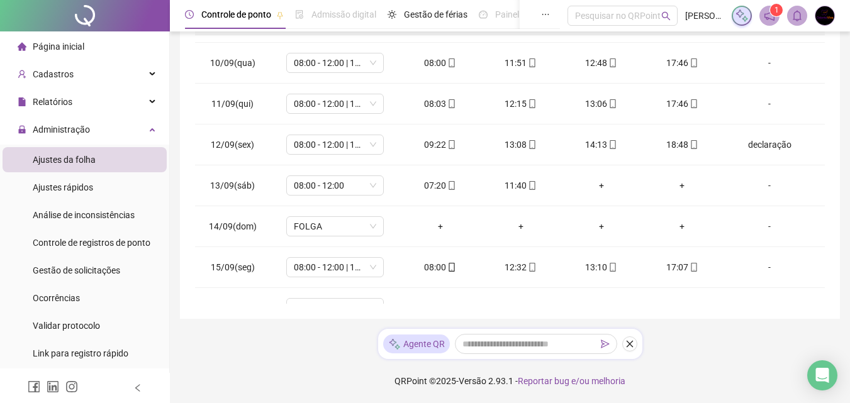
click at [849, 71] on div "**********" at bounding box center [510, 74] width 680 height 658
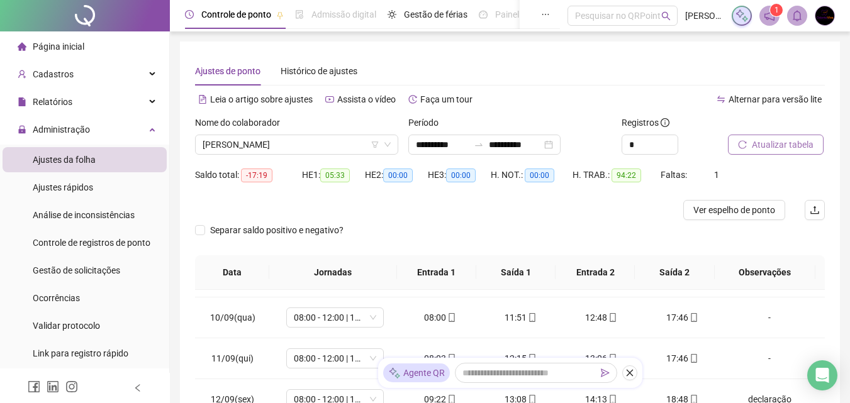
click at [776, 142] on span "Atualizar tabela" at bounding box center [783, 145] width 62 height 14
click at [750, 209] on span "Ver espelho de ponto" at bounding box center [734, 210] width 82 height 14
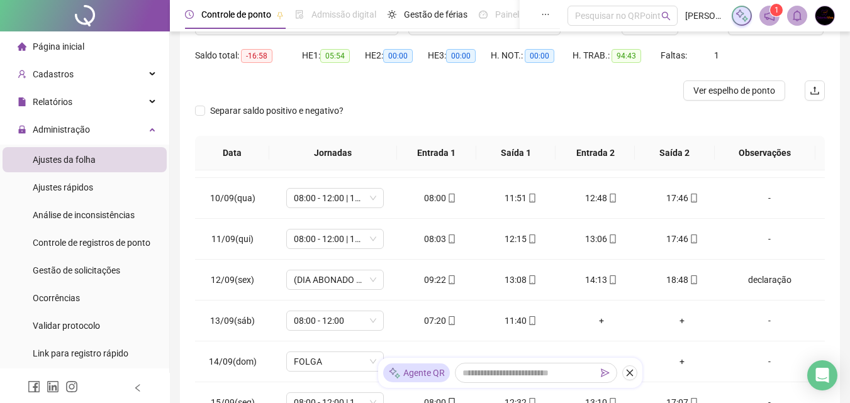
scroll to position [213, 0]
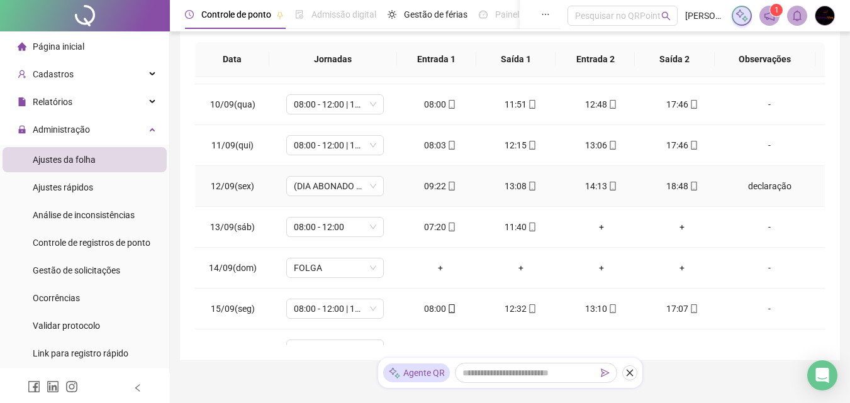
click at [772, 187] on div "declaração" at bounding box center [769, 186] width 74 height 14
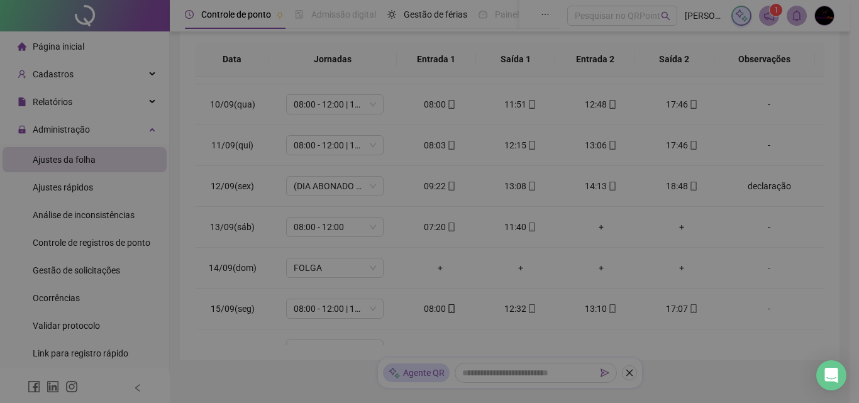
type input "*****"
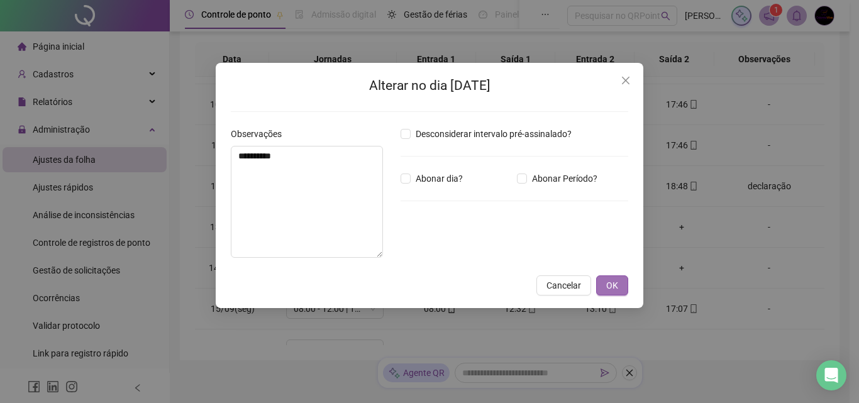
click at [609, 288] on span "OK" at bounding box center [612, 286] width 12 height 14
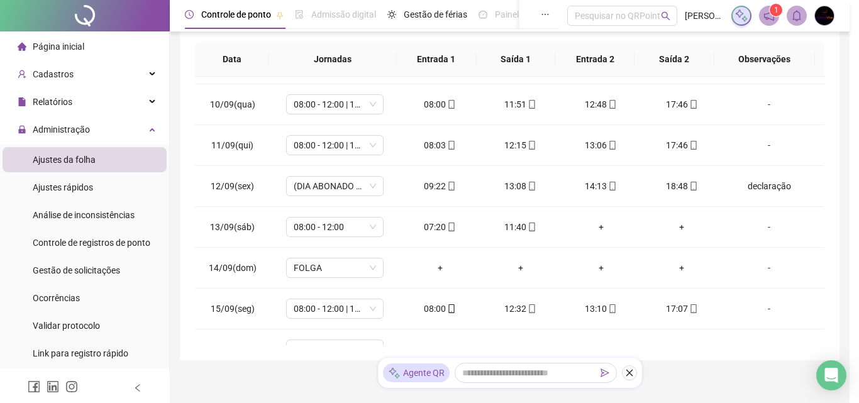
click at [623, 294] on div "**********" at bounding box center [429, 201] width 859 height 403
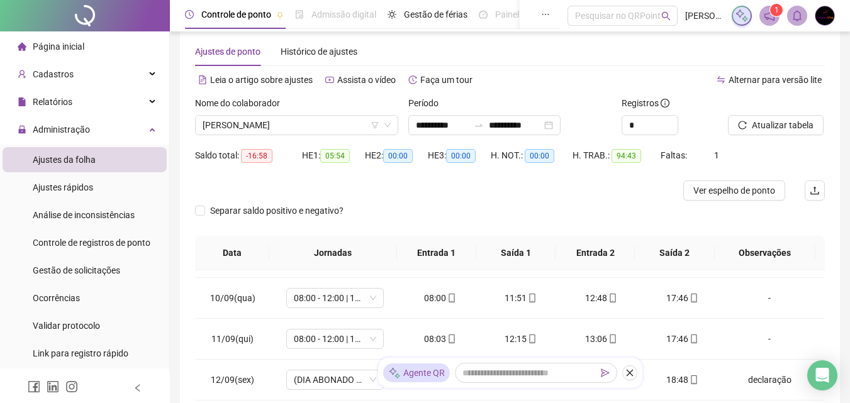
scroll to position [0, 0]
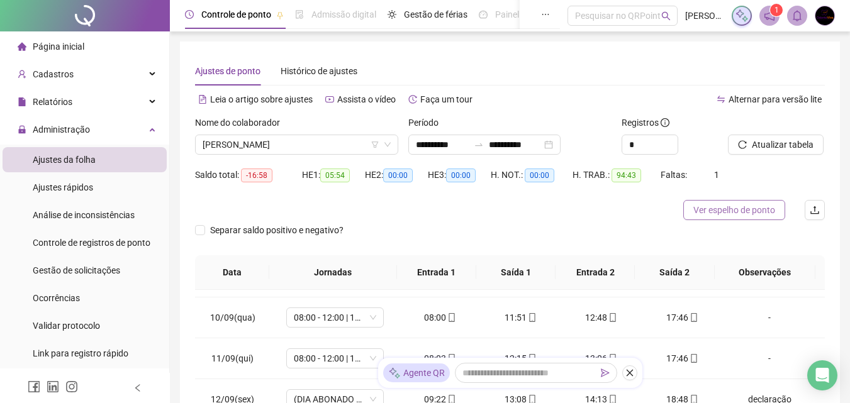
click at [765, 206] on span "Ver espelho de ponto" at bounding box center [734, 210] width 82 height 14
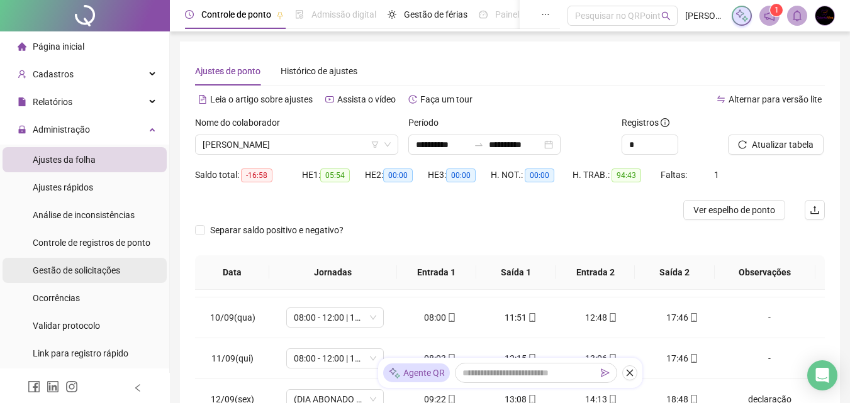
click at [114, 270] on span "Gestão de solicitações" at bounding box center [76, 270] width 87 height 10
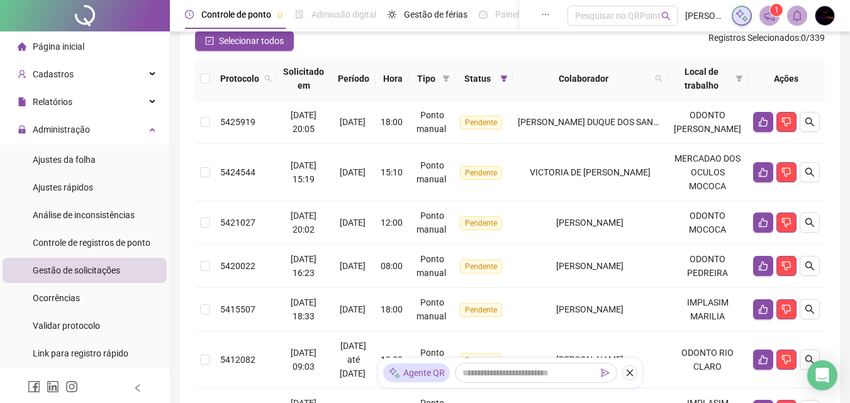
scroll to position [121, 0]
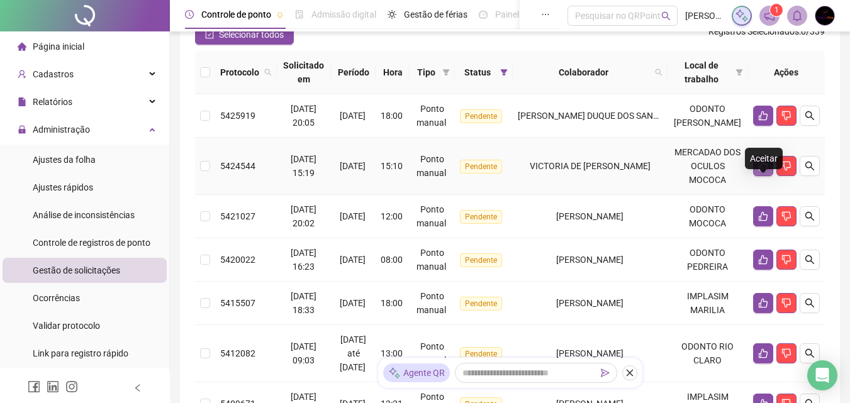
click at [765, 171] on icon "like" at bounding box center [763, 166] width 10 height 10
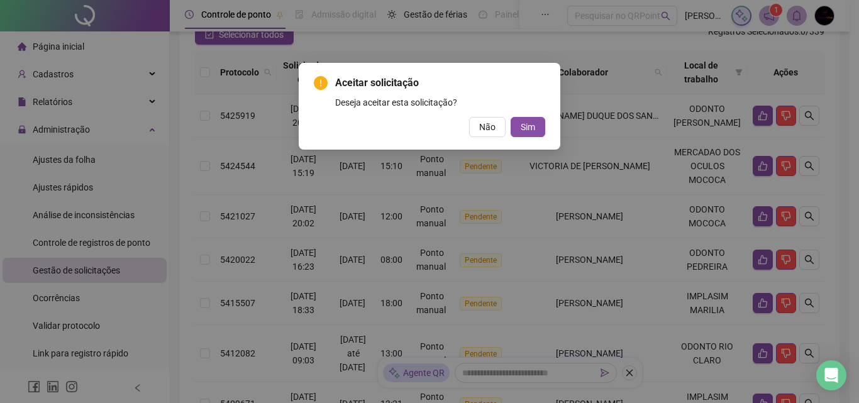
drag, startPoint x: 529, startPoint y: 123, endPoint x: 552, endPoint y: 125, distance: 23.3
click at [529, 123] on span "Sim" at bounding box center [528, 127] width 14 height 14
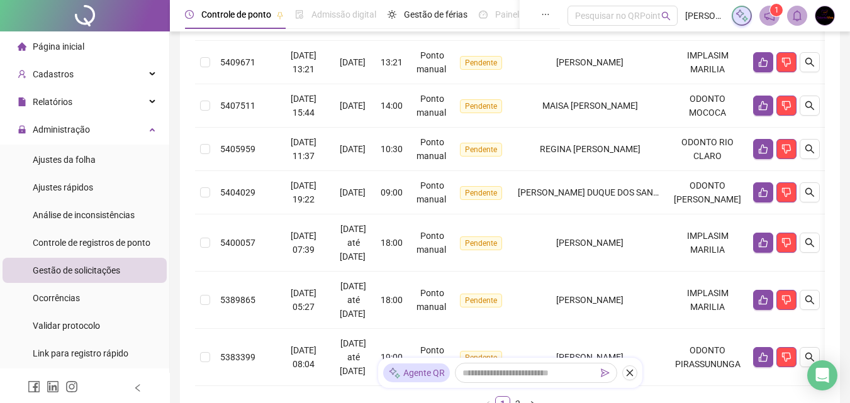
scroll to position [408, 0]
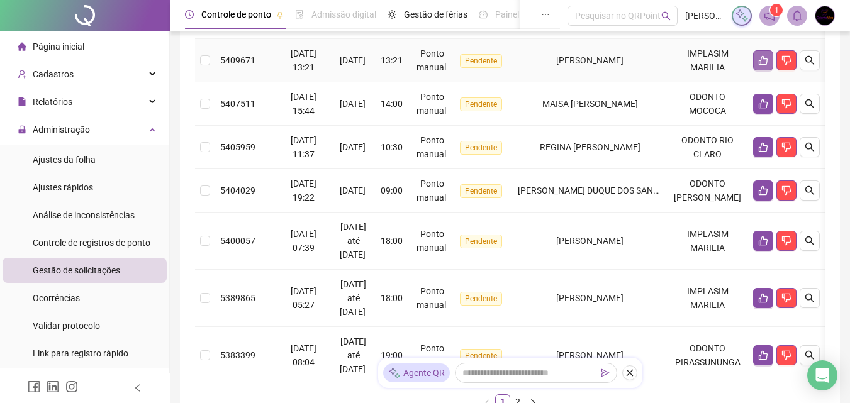
click at [764, 65] on icon "like" at bounding box center [763, 60] width 10 height 10
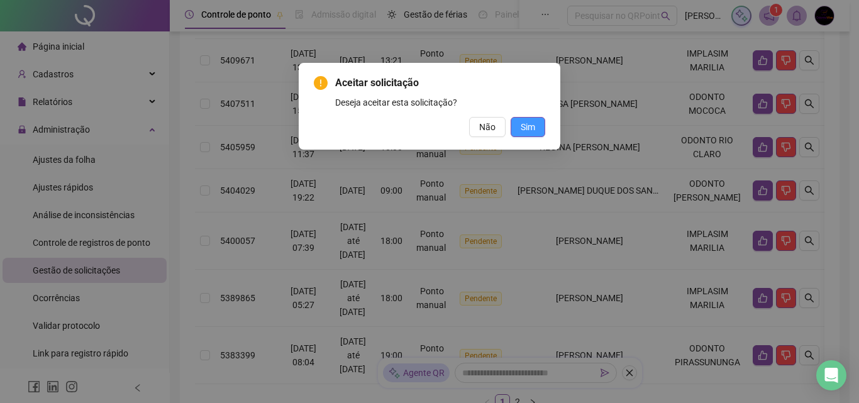
click at [539, 122] on button "Sim" at bounding box center [528, 127] width 35 height 20
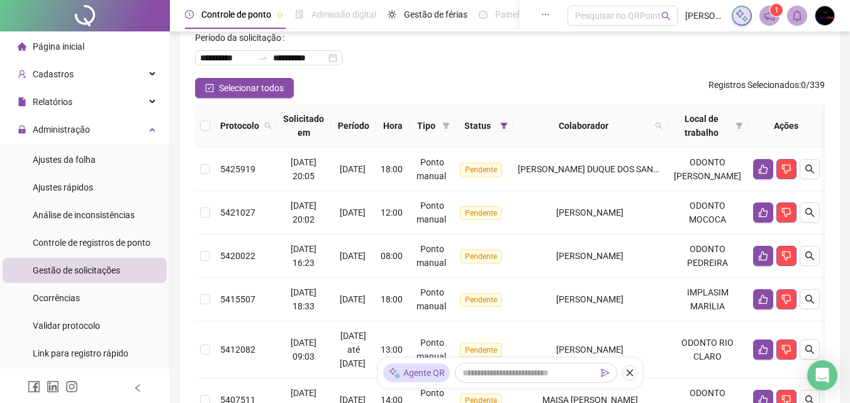
scroll to position [65, 0]
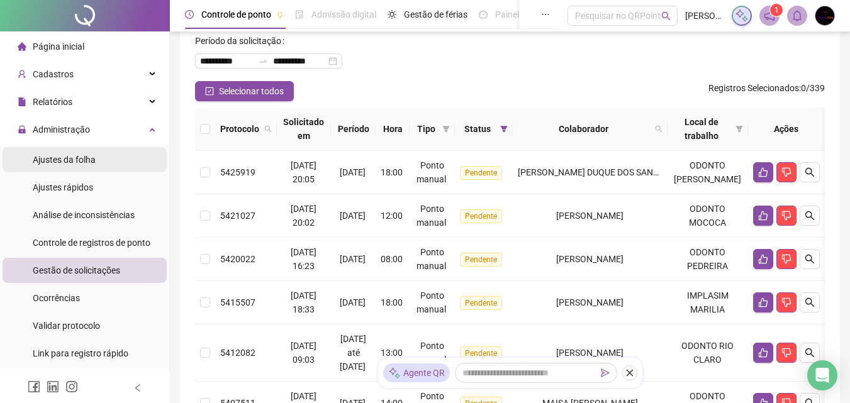
click at [89, 162] on span "Ajustes da folha" at bounding box center [64, 160] width 63 height 10
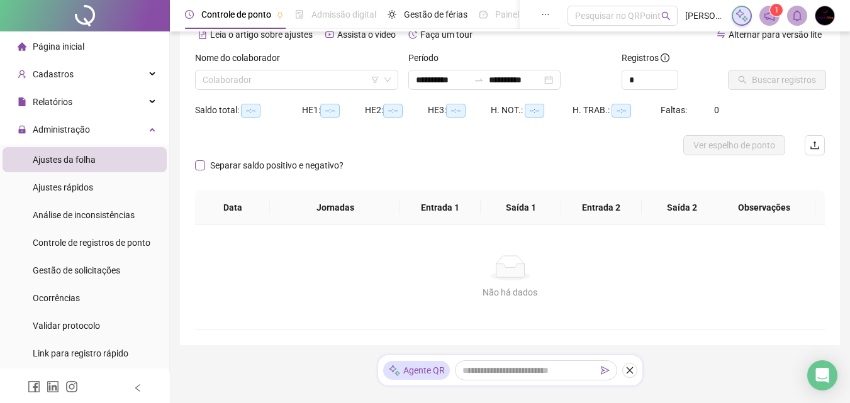
type input "**********"
click at [299, 79] on input "search" at bounding box center [291, 79] width 177 height 19
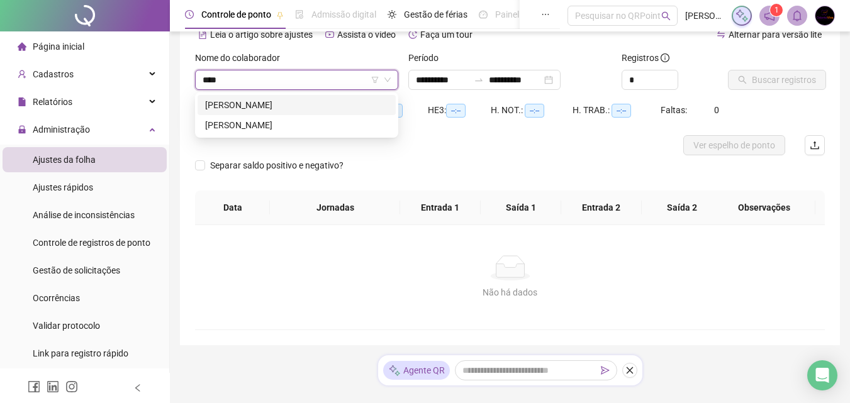
type input "*****"
click at [326, 124] on div "[PERSON_NAME]" at bounding box center [296, 125] width 183 height 14
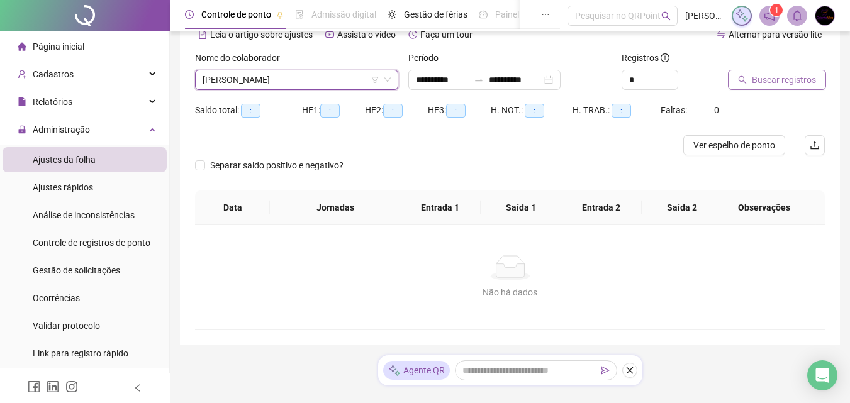
click at [782, 76] on span "Buscar registros" at bounding box center [784, 80] width 64 height 14
